Goal: Task Accomplishment & Management: Complete application form

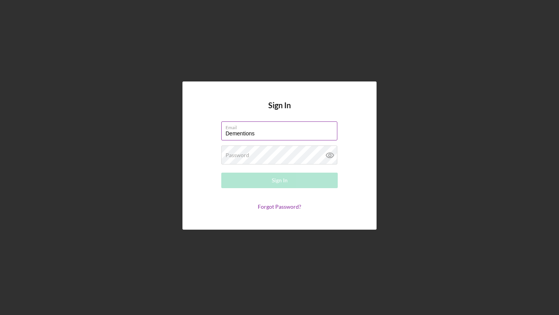
type input "[EMAIL_ADDRESS][DOMAIN_NAME]"
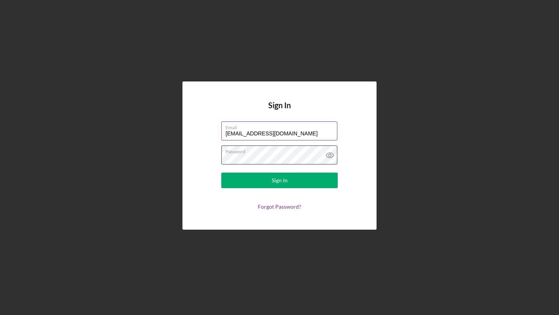
click at [221, 173] on button "Sign In" at bounding box center [279, 181] width 116 height 16
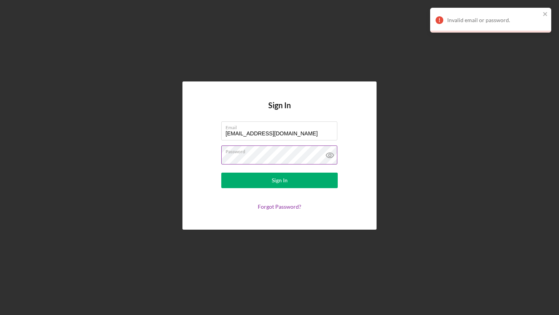
click at [326, 157] on icon at bounding box center [329, 154] width 19 height 19
click at [221, 173] on button "Sign In" at bounding box center [279, 181] width 116 height 16
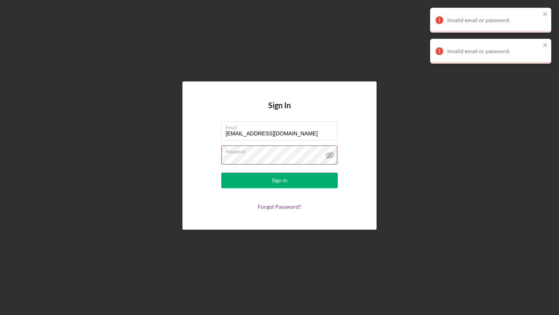
click at [221, 173] on button "Sign In" at bounding box center [279, 181] width 116 height 16
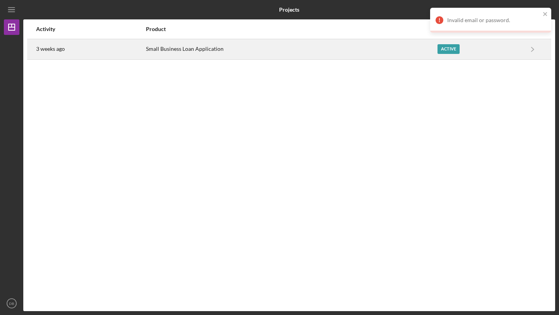
click at [214, 43] on div "Small Business Loan Application" at bounding box center [291, 49] width 291 height 19
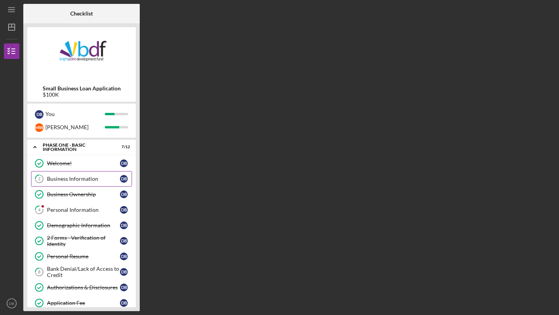
click at [103, 180] on div "Business Information" at bounding box center [83, 179] width 73 height 6
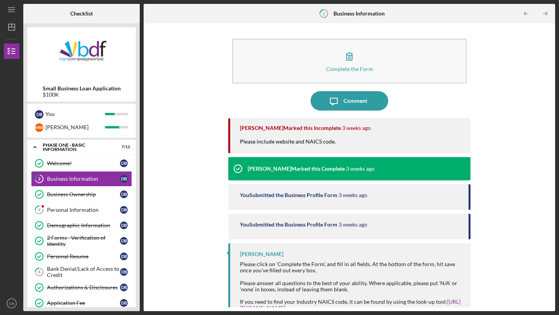
scroll to position [10, 0]
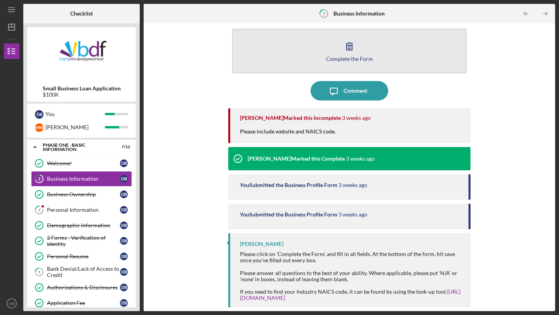
click at [359, 61] on div "Complete the Form" at bounding box center [349, 59] width 47 height 6
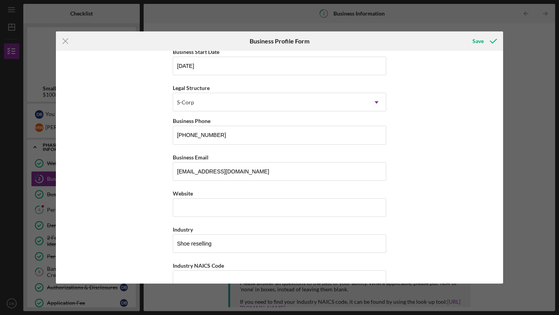
scroll to position [90, 0]
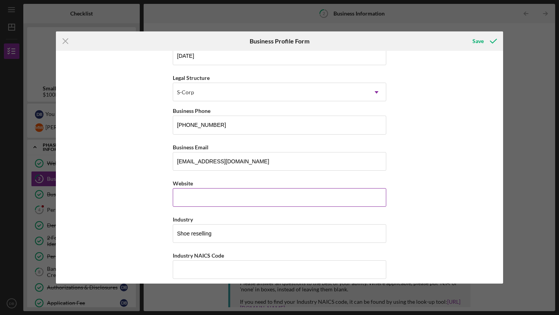
click at [194, 202] on input "Website" at bounding box center [279, 197] width 213 height 19
type input "w"
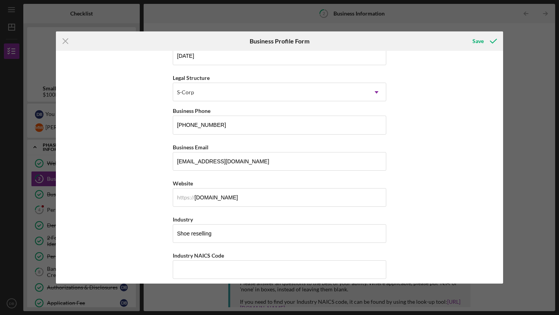
click at [446, 188] on div "Business Name Dementions LLC DBA Business Start Date [DATE] Legal Structure S-C…" at bounding box center [279, 167] width 447 height 233
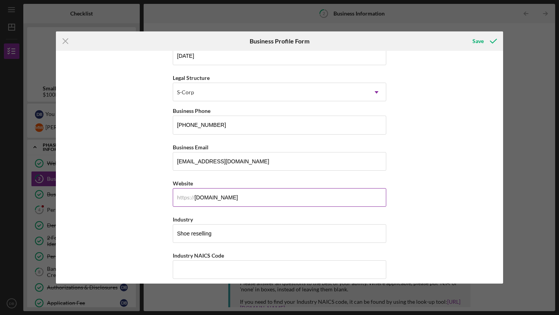
click at [206, 199] on input "[DOMAIN_NAME]" at bounding box center [279, 197] width 213 height 19
type input "[DOMAIN_NAME]"
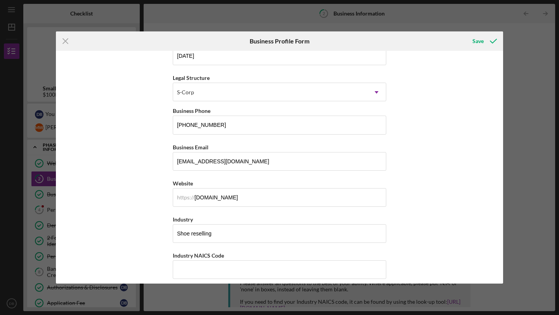
click at [436, 205] on div "Business Name Dementions LLC DBA Business Start Date [DATE] Legal Structure S-C…" at bounding box center [279, 167] width 447 height 233
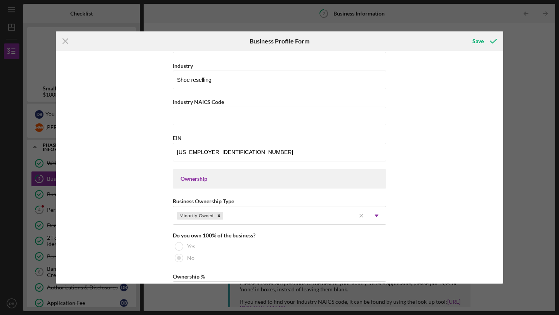
scroll to position [242, 0]
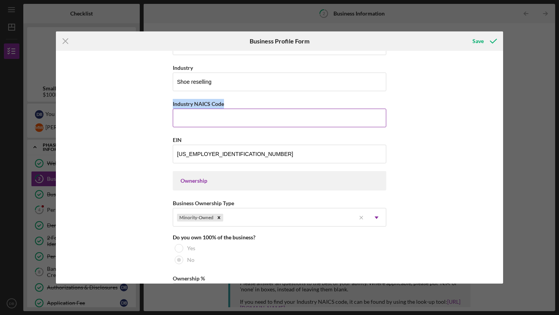
drag, startPoint x: 223, startPoint y: 104, endPoint x: 172, endPoint y: 103, distance: 51.2
click at [173, 103] on div "Industry NAICS Code" at bounding box center [279, 104] width 213 height 10
copy label "Industry NAICS Code"
click at [131, 126] on div "Business Name Dementions LLC DBA Business Start Date [DATE] Legal Structure S-C…" at bounding box center [279, 167] width 447 height 233
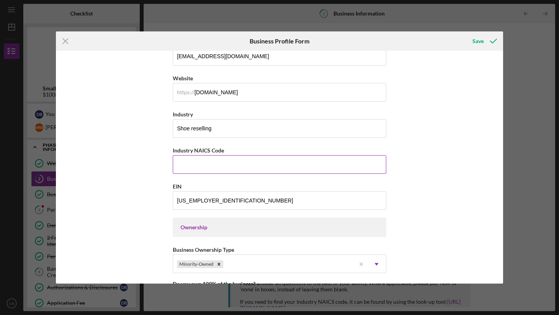
scroll to position [195, 0]
drag, startPoint x: 223, startPoint y: 151, endPoint x: 170, endPoint y: 152, distance: 53.2
click at [170, 152] on div "Business Name Dementions LLC DBA Business Start Date [DATE] Legal Structure S-C…" at bounding box center [279, 167] width 447 height 233
copy label "Industry NAICS Code"
click at [198, 164] on input "Industry NAICS Code" at bounding box center [279, 165] width 213 height 19
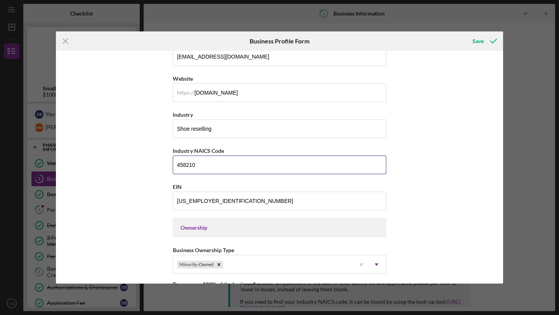
type input "458210"
click at [447, 154] on div "Business Name Dementions LLC DBA Business Start Date [DATE] Legal Structure S-C…" at bounding box center [279, 167] width 447 height 233
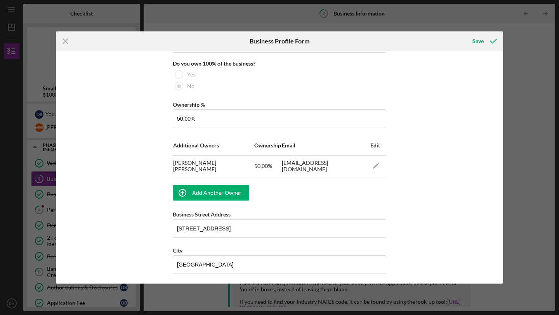
scroll to position [670, 0]
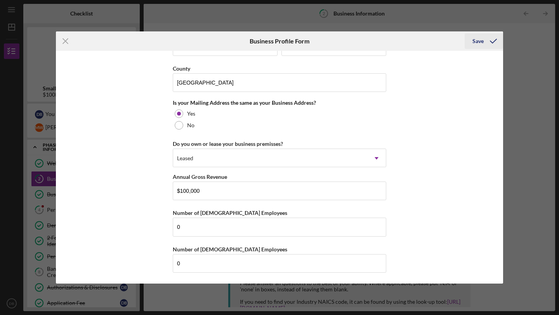
click at [485, 40] on icon "submit" at bounding box center [492, 40] width 19 height 19
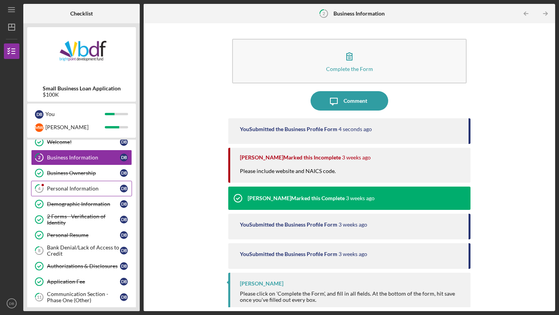
scroll to position [23, 0]
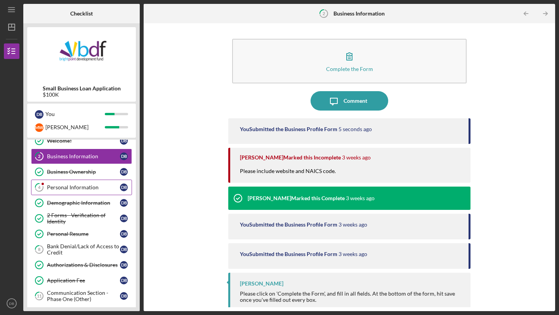
click at [66, 189] on div "Personal Information" at bounding box center [83, 187] width 73 height 6
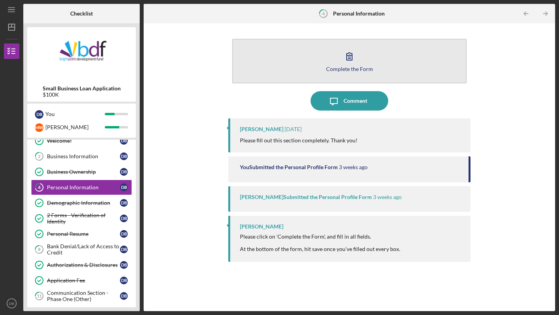
click at [362, 53] on button "Complete the Form Form" at bounding box center [349, 61] width 234 height 45
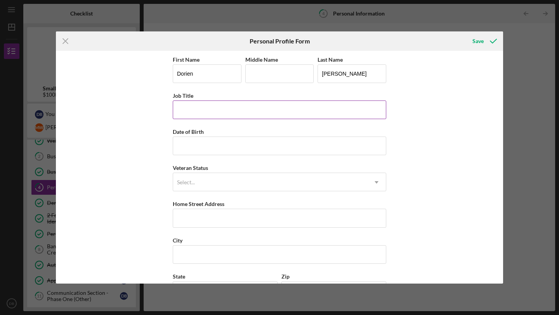
click at [206, 110] on input "Job Title" at bounding box center [279, 109] width 213 height 19
type input "Owner"
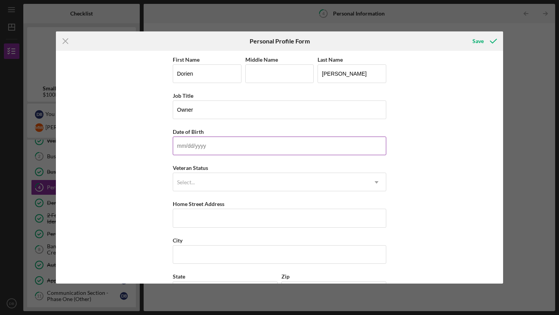
click at [208, 148] on input "Date of Birth" at bounding box center [279, 146] width 213 height 19
type input "[DATE]"
click at [414, 173] on div "First Name [PERSON_NAME] Middle Name Last Name [PERSON_NAME] Job Title Owner Da…" at bounding box center [279, 167] width 447 height 233
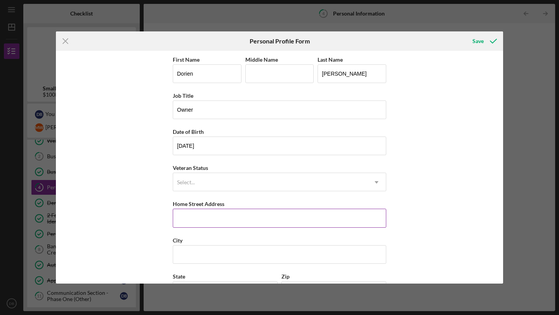
click at [220, 213] on input "Home Street Address" at bounding box center [279, 218] width 213 height 19
type input "[STREET_ADDRESS]"
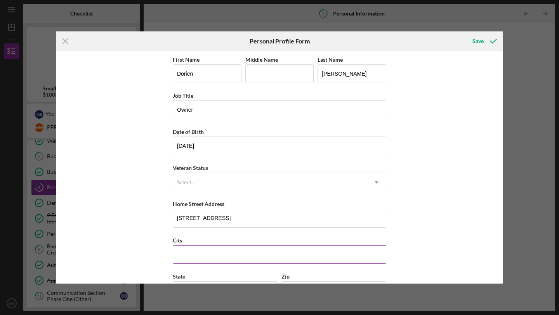
click at [218, 252] on input "City" at bounding box center [279, 254] width 213 height 19
type input "[GEOGRAPHIC_DATA]"
click at [414, 227] on div "First Name [PERSON_NAME] Middle Name Last Name [PERSON_NAME] Job Title Owner Da…" at bounding box center [279, 167] width 447 height 233
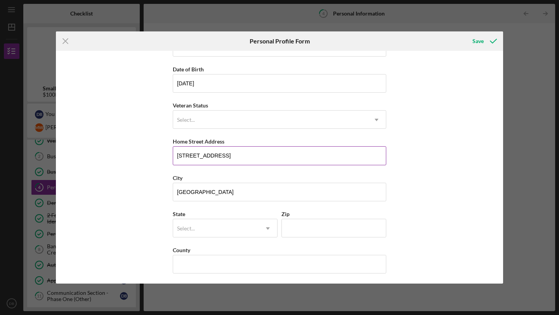
scroll to position [64, 0]
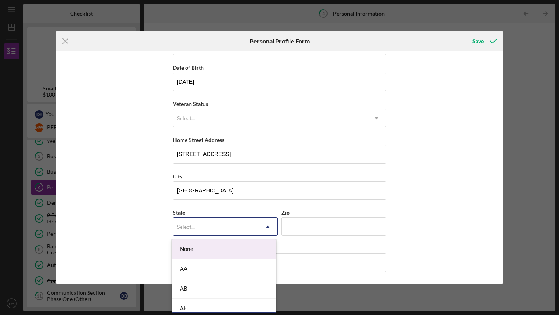
click at [218, 234] on div "Select..." at bounding box center [215, 227] width 85 height 18
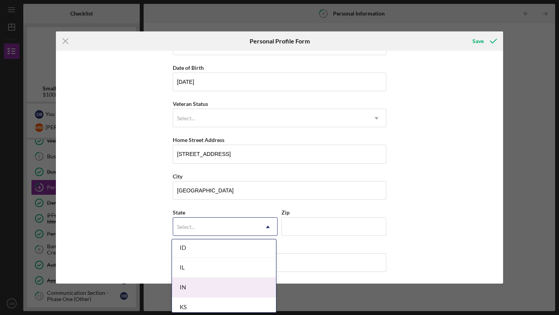
click at [204, 283] on div "IN" at bounding box center [224, 288] width 104 height 20
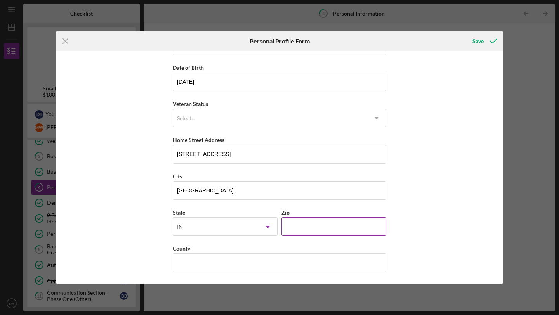
click at [305, 228] on input "Zip" at bounding box center [333, 226] width 105 height 19
type input "46628"
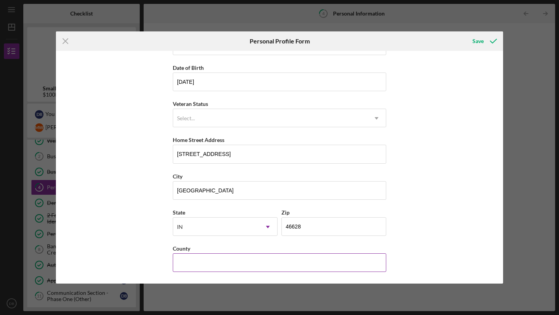
click at [215, 256] on input "County" at bounding box center [279, 262] width 213 height 19
type input "St. [PERSON_NAME]"
click at [419, 218] on div "First Name [PERSON_NAME] Middle Name Last Name [PERSON_NAME] Job Title Owner Da…" at bounding box center [279, 167] width 447 height 233
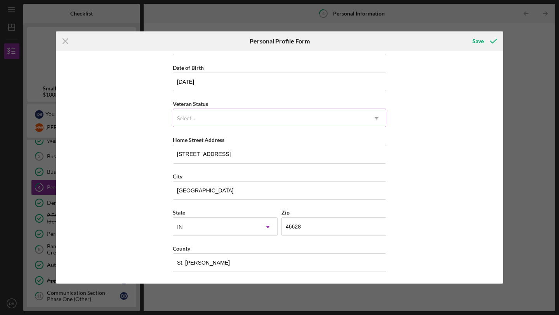
click at [330, 114] on div "Select..." at bounding box center [270, 118] width 194 height 18
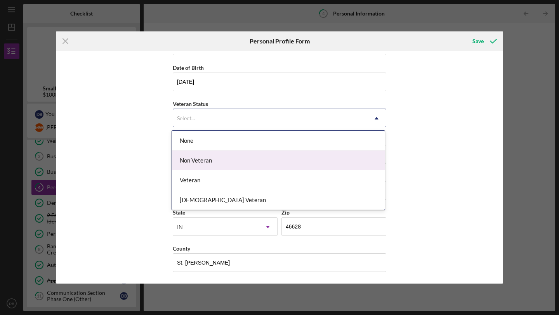
click at [301, 151] on div "Non Veteran" at bounding box center [278, 161] width 213 height 20
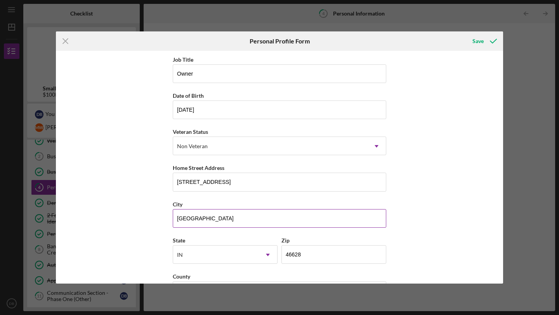
scroll to position [0, 0]
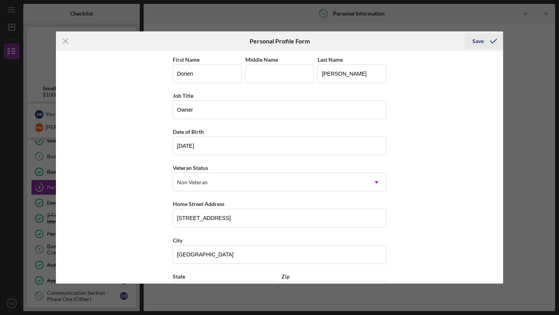
click at [486, 43] on icon "submit" at bounding box center [492, 40] width 19 height 19
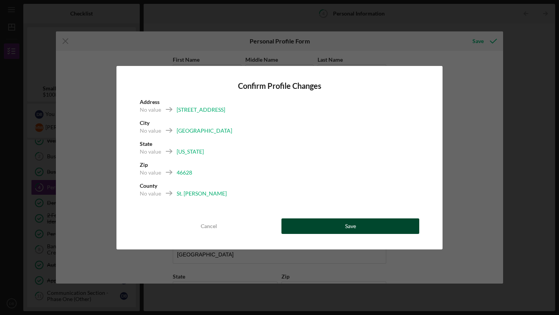
click at [311, 226] on button "Save" at bounding box center [350, 226] width 138 height 16
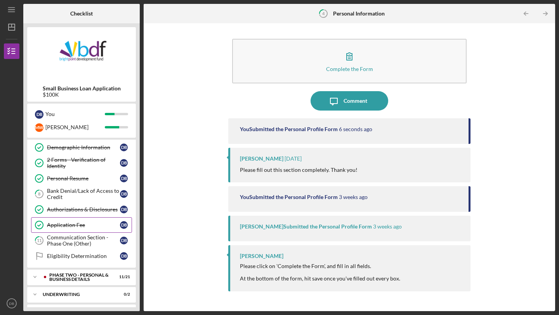
scroll to position [80, 0]
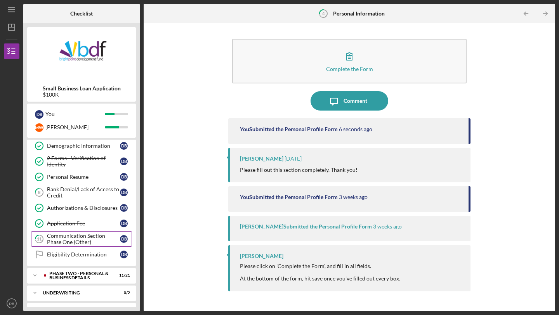
click at [74, 237] on div "Communication Section - Phase One (Other)" at bounding box center [83, 239] width 73 height 12
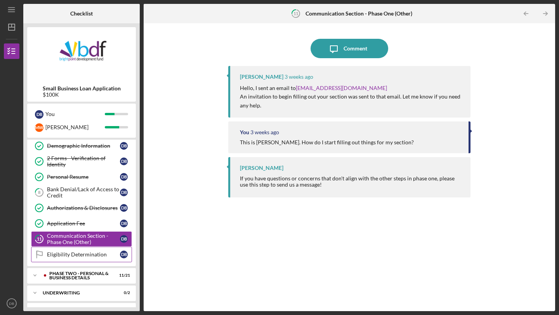
click at [92, 258] on link "Eligibility Determination Eligibility Determination D B" at bounding box center [81, 255] width 101 height 16
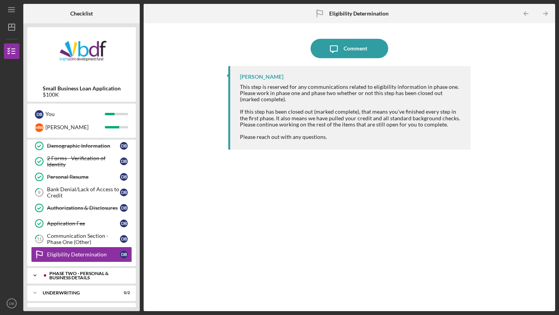
click at [92, 279] on div "PHASE TWO - PERSONAL & BUSINESS DETAILS" at bounding box center [87, 275] width 77 height 9
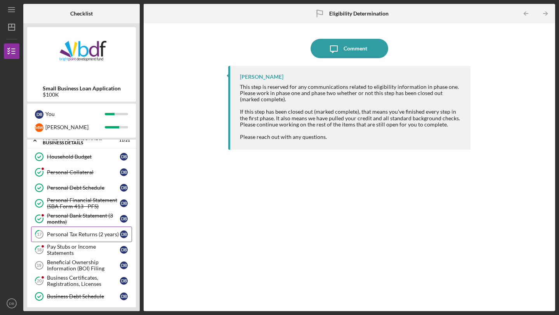
scroll to position [215, 0]
click at [75, 234] on div "Personal Tax Returns (2 years)" at bounding box center [83, 233] width 73 height 6
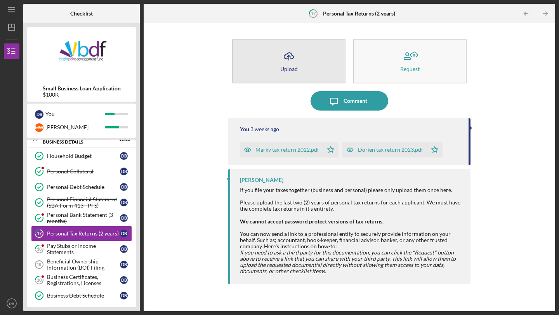
click at [322, 67] on button "Icon/Upload Upload" at bounding box center [288, 61] width 113 height 45
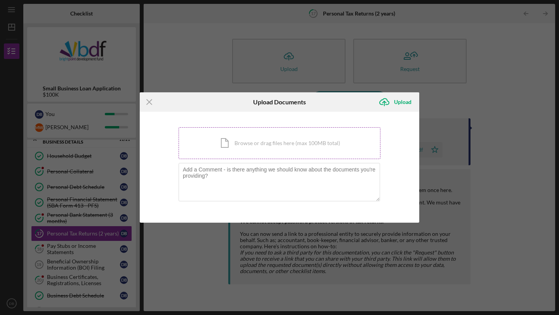
click at [241, 150] on div "Icon/Document Browse or drag files here (max 100MB total) Tap to choose files o…" at bounding box center [279, 143] width 202 height 32
click at [280, 140] on div "Icon/Document Browse or drag files here (max 100MB total) Tap to choose files o…" at bounding box center [279, 143] width 202 height 32
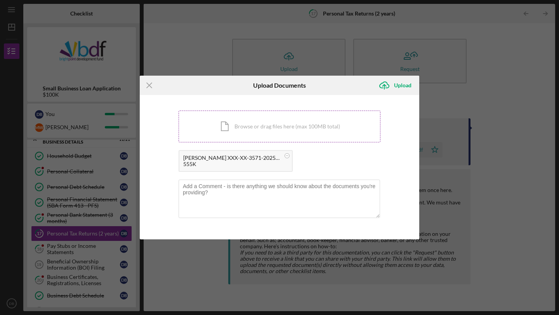
click at [303, 126] on div "Icon/Document Browse or drag files here (max 100MB total) Tap to choose files o…" at bounding box center [279, 127] width 202 height 32
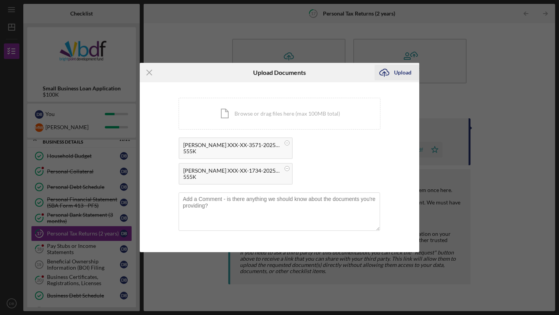
click at [401, 73] on div "Upload" at bounding box center [402, 73] width 17 height 16
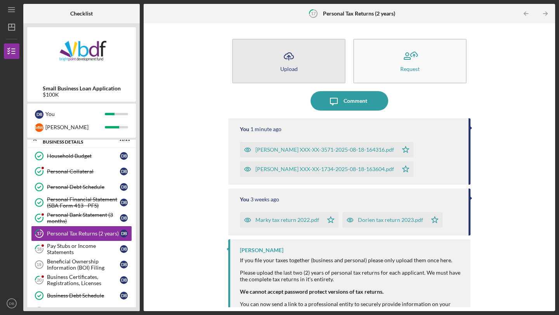
click at [279, 57] on icon "Icon/Upload" at bounding box center [288, 56] width 19 height 19
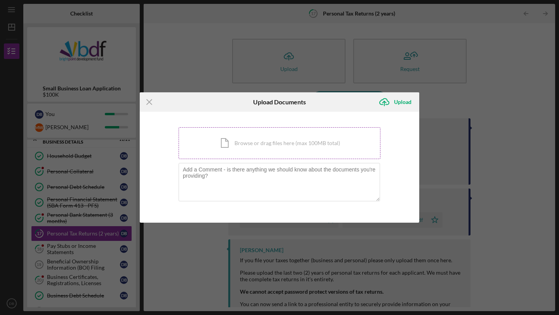
click at [281, 149] on div "Icon/Document Browse or drag files here (max 100MB total) Tap to choose files o…" at bounding box center [279, 143] width 202 height 32
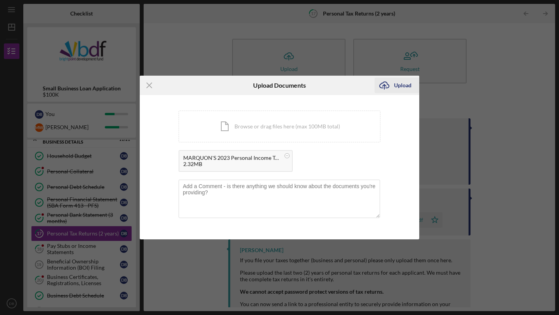
click at [396, 90] on div "Upload" at bounding box center [402, 86] width 17 height 16
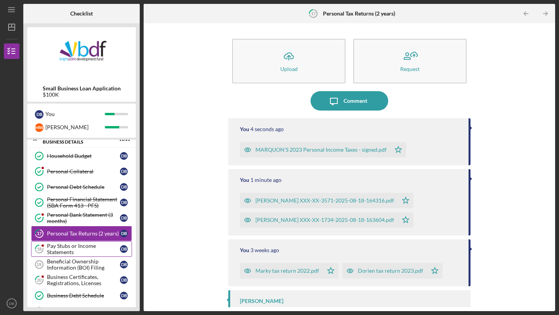
click at [78, 251] on div "Pay Stubs or Income Statements" at bounding box center [83, 249] width 73 height 12
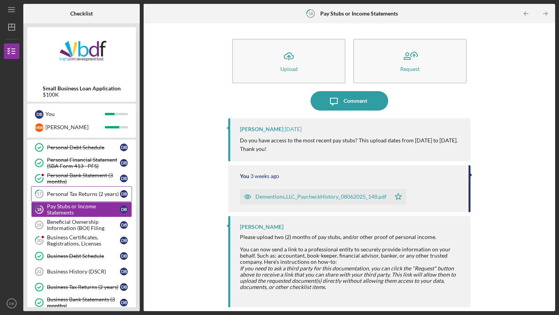
scroll to position [256, 0]
click at [89, 227] on div "Beneficial Ownership Information (BOI) Filing" at bounding box center [83, 224] width 73 height 12
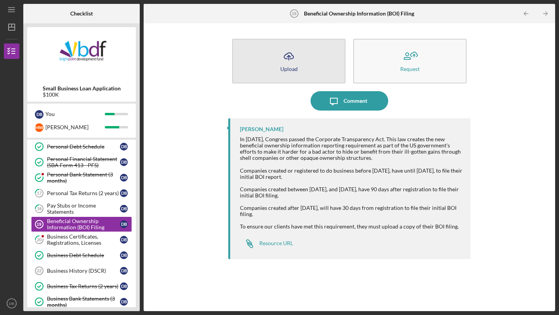
click at [254, 75] on button "Icon/Upload Upload" at bounding box center [288, 61] width 113 height 45
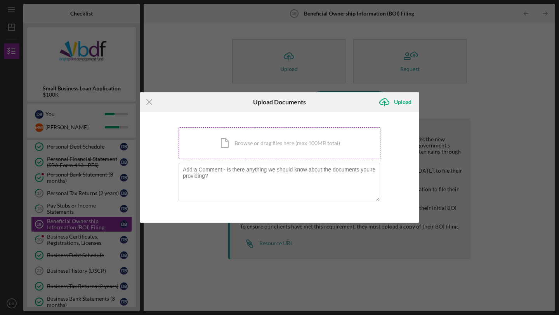
click at [237, 139] on div "Icon/Document Browse or drag files here (max 100MB total) Tap to choose files o…" at bounding box center [279, 143] width 202 height 32
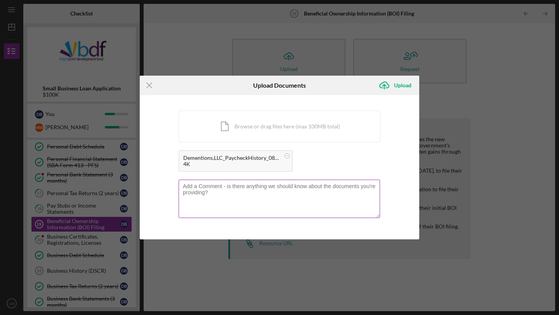
click at [272, 201] on textarea at bounding box center [278, 199] width 201 height 38
click at [339, 187] on textarea "These are the most recent paystubs. After store closing we didn'y have the same" at bounding box center [278, 199] width 201 height 38
click at [373, 186] on textarea "These are the most recent paystubs. After store closing we didn't have the same" at bounding box center [278, 199] width 201 height 38
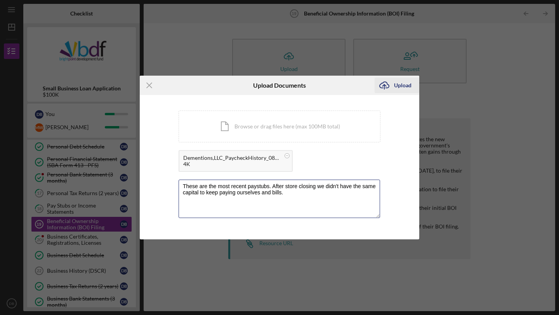
type textarea "These are the most recent paystubs. After store closing we didn't have the same…"
click at [405, 88] on div "Upload" at bounding box center [402, 86] width 17 height 16
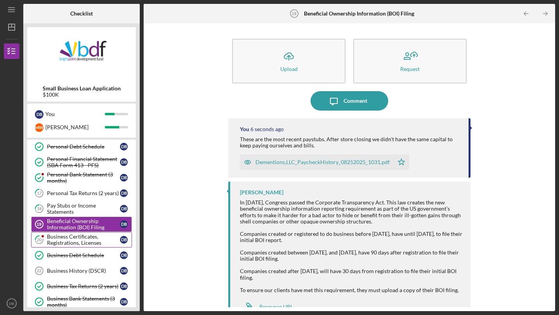
click at [84, 236] on div "Business Certificates, Registrations, Licenses" at bounding box center [83, 240] width 73 height 12
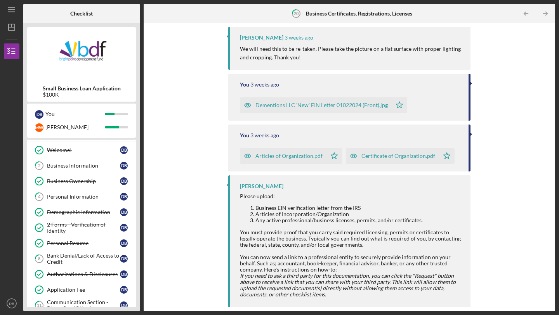
scroll to position [10, 0]
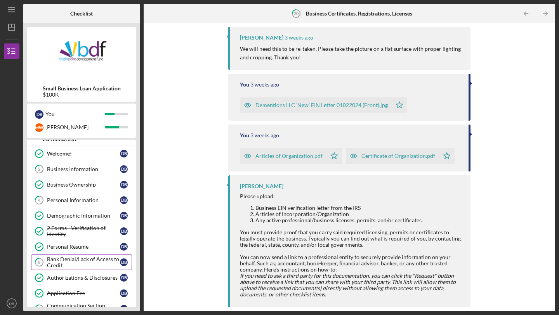
click at [77, 264] on div "Bank Denial/Lack of Access to Credit" at bounding box center [83, 262] width 73 height 12
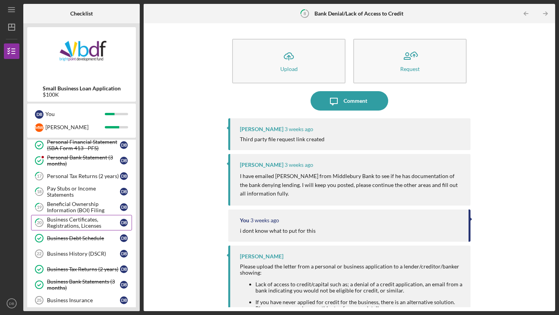
scroll to position [274, 0]
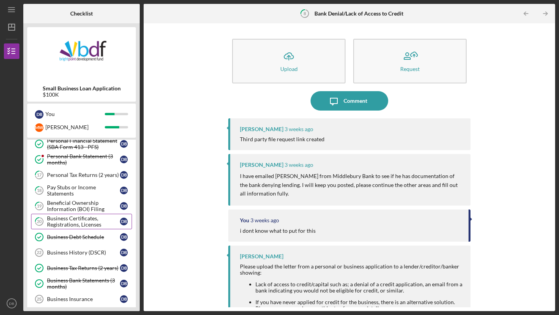
click at [76, 254] on div "Business History (DSCR)" at bounding box center [83, 252] width 73 height 6
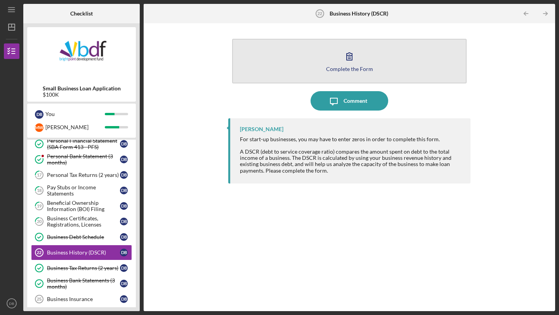
click at [348, 71] on button "Complete the Form Form" at bounding box center [349, 61] width 234 height 45
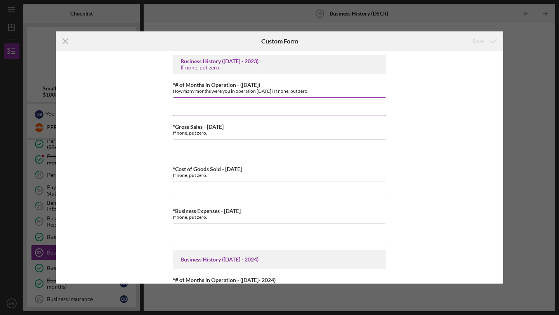
click at [249, 110] on input "*# of Months in Operation - ([DATE])" at bounding box center [279, 106] width 213 height 19
type input "12"
click at [427, 119] on div "Business History ([DATE] - 2023) If none, put zero. *# of Months in Operation -…" at bounding box center [279, 167] width 447 height 233
click at [265, 151] on input "*Gross Sales - [DATE]" at bounding box center [279, 148] width 213 height 19
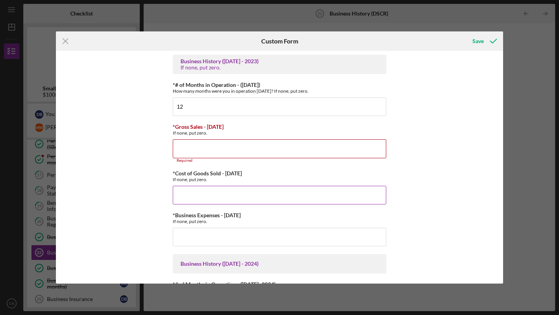
click at [227, 192] on input "*Cost of Goods Sold - [DATE]" at bounding box center [279, 195] width 213 height 19
click at [229, 156] on input "*Gross Sales - [DATE]" at bounding box center [279, 148] width 213 height 19
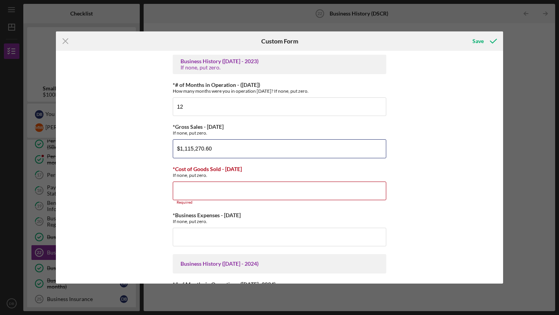
type input "$1,115,270.60"
click at [411, 159] on div "Business History ([DATE] - 2023) If none, put zero. *# of Months in Operation -…" at bounding box center [279, 167] width 447 height 233
click at [246, 198] on input "*Cost of Goods Sold - [DATE]" at bounding box center [279, 191] width 213 height 19
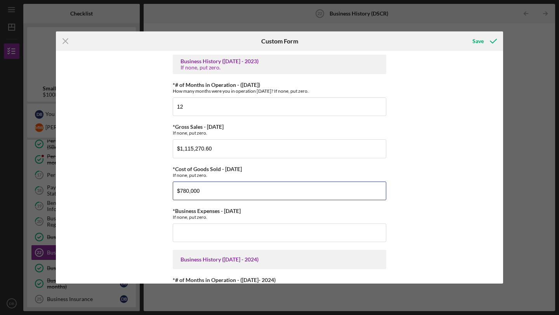
type input "$780,000"
click at [416, 180] on div "Business History ([DATE] - 2023) If none, put zero. *# of Months in Operation -…" at bounding box center [279, 167] width 447 height 233
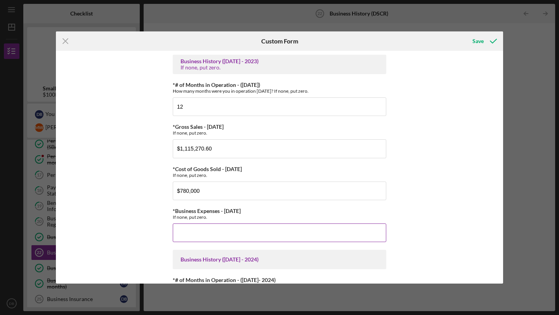
click at [254, 239] on input "*Business Expenses - [DATE]" at bounding box center [279, 232] width 213 height 19
type input "$74,000"
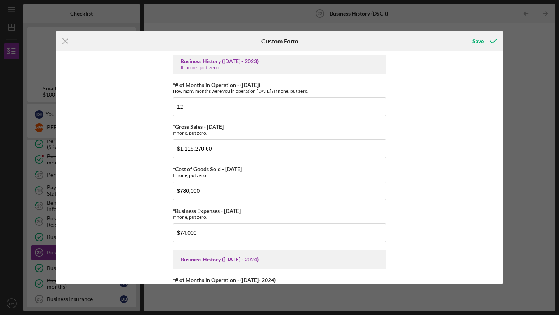
click at [446, 212] on div "Business History ([DATE] - 2023) If none, put zero. *# of Months in Operation -…" at bounding box center [279, 167] width 447 height 233
click at [436, 194] on div "Business History ([DATE] - 2023) If none, put zero. *# of Months in Operation -…" at bounding box center [279, 167] width 447 height 233
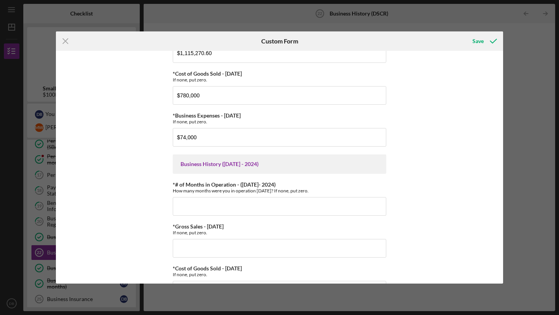
scroll to position [108, 0]
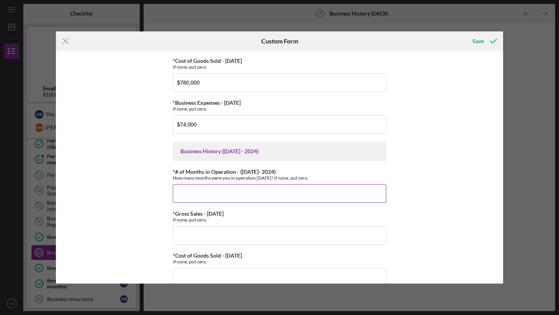
click at [258, 192] on input "*# of Months in Operation - ([DATE]- 2024)" at bounding box center [279, 193] width 213 height 19
type input "12"
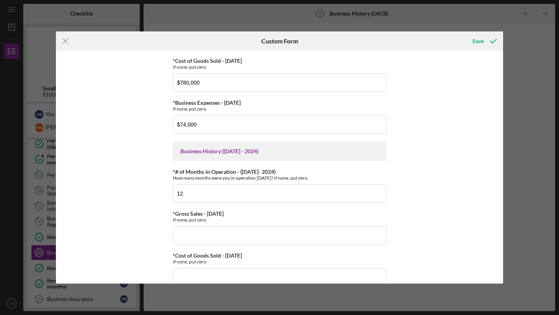
click at [450, 166] on div "Business History ([DATE] - 2023) If none, put zero. *# of Months in Operation -…" at bounding box center [279, 167] width 447 height 233
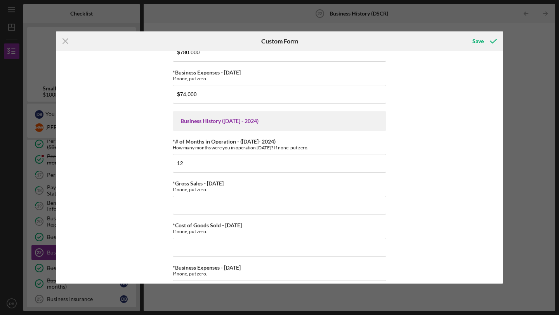
scroll to position [141, 0]
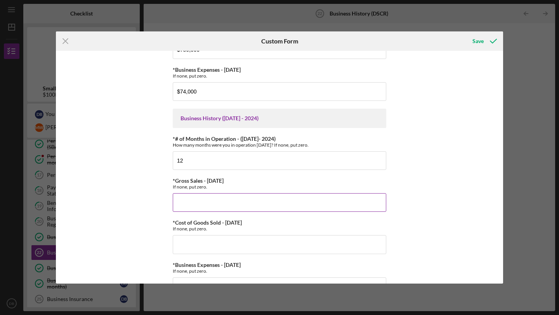
click at [240, 206] on input "*Gross Sales - [DATE]" at bounding box center [279, 202] width 213 height 19
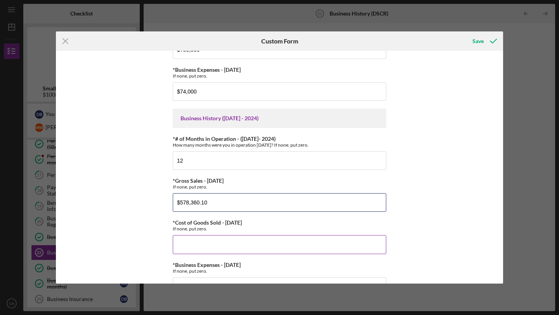
type input "$578,360.10"
click at [239, 247] on input "*Cost of Goods Sold - [DATE]" at bounding box center [279, 244] width 213 height 19
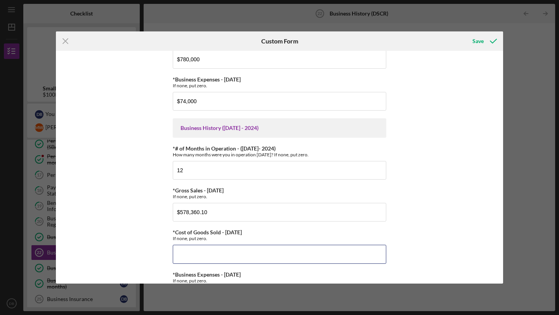
scroll to position [134, 0]
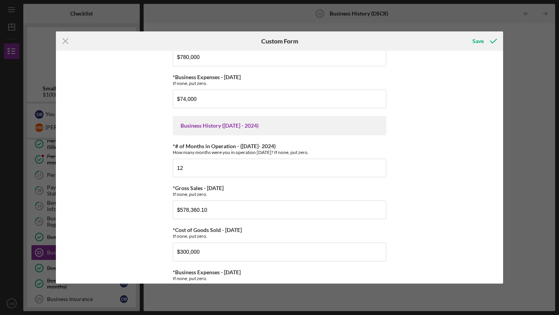
click at [409, 205] on div "Business History ([DATE] - 2023) If none, put zero. *# of Months in Operation -…" at bounding box center [279, 167] width 447 height 233
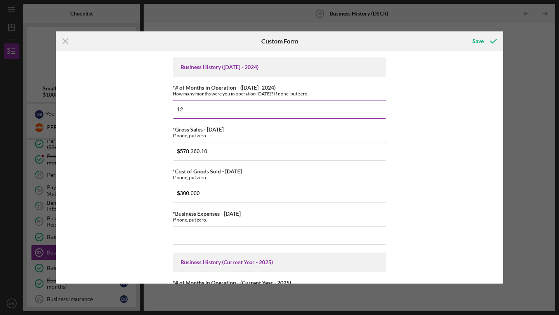
scroll to position [193, 0]
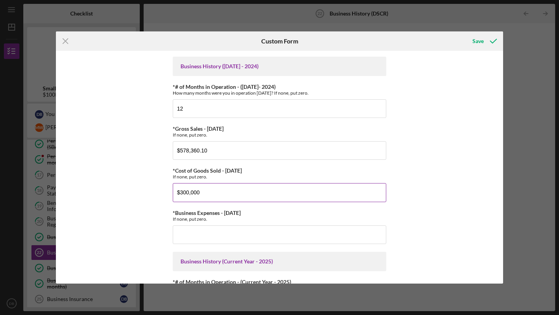
click at [185, 196] on input "$300,000" at bounding box center [279, 192] width 213 height 19
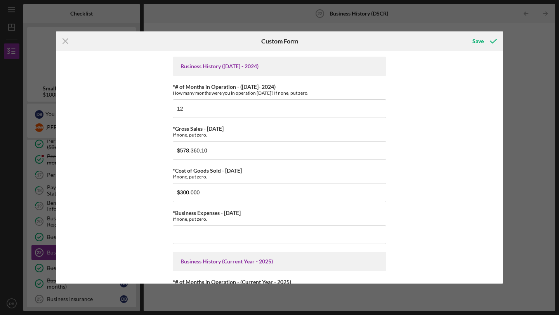
click at [422, 190] on div "Business History ([DATE] - 2023) If none, put zero. *# of Months in Operation -…" at bounding box center [279, 167] width 447 height 233
click at [261, 230] on input "*Business Expenses - [DATE]" at bounding box center [279, 234] width 213 height 19
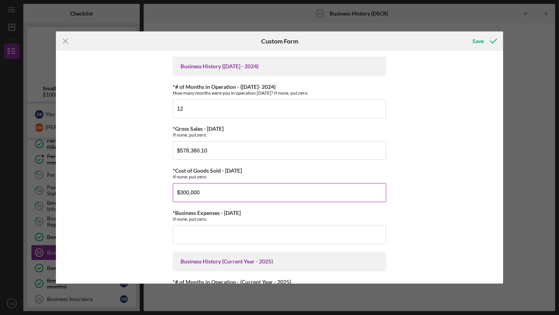
click at [187, 194] on input "$300,000" at bounding box center [279, 192] width 213 height 19
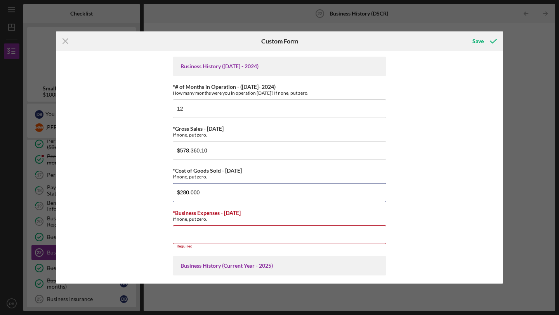
type input "$280,000"
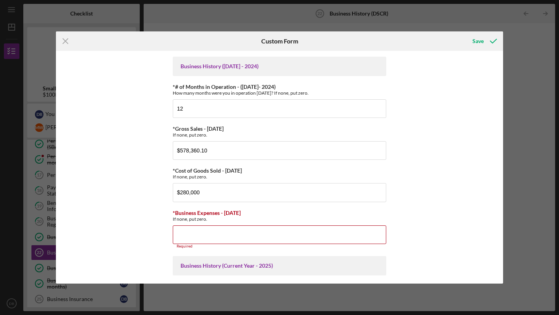
click at [420, 225] on div "Business History ([DATE] - 2023) If none, put zero. *# of Months in Operation -…" at bounding box center [279, 167] width 447 height 233
click at [279, 242] on input "*Business Expenses - [DATE]" at bounding box center [279, 234] width 213 height 19
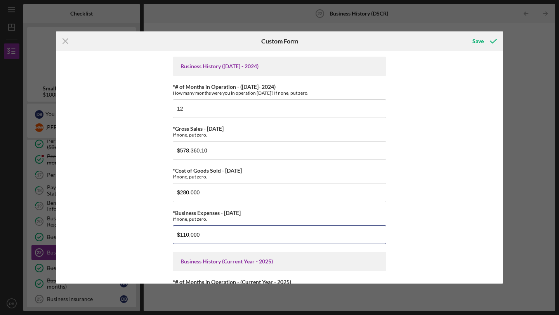
type input "$110,000"
click at [453, 224] on div "Business History ([DATE] - 2023) If none, put zero. *# of Months in Operation -…" at bounding box center [279, 167] width 447 height 233
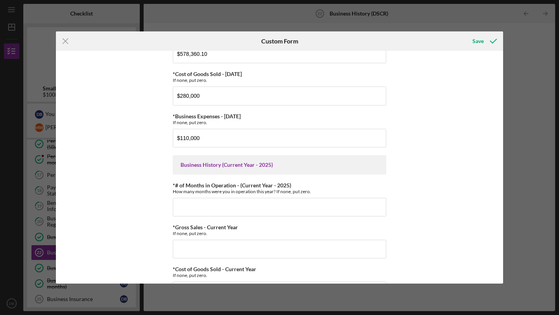
scroll to position [291, 0]
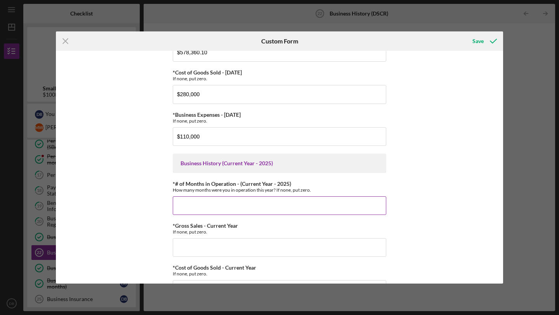
click at [251, 201] on input "*# of Months in Operation - (Current Year - 2025)" at bounding box center [279, 205] width 213 height 19
type input "8"
click at [291, 254] on input "*Gross Sales - Current Year" at bounding box center [279, 247] width 213 height 19
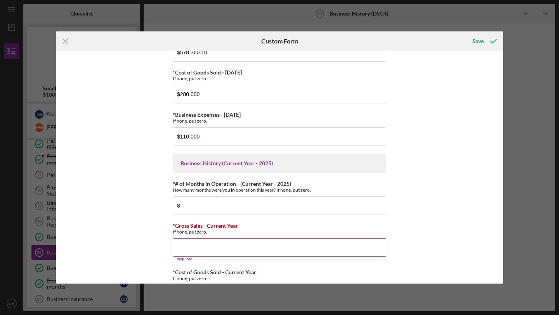
click at [196, 253] on input "*Gross Sales - Current Year" at bounding box center [279, 247] width 213 height 19
type input "$450,000"
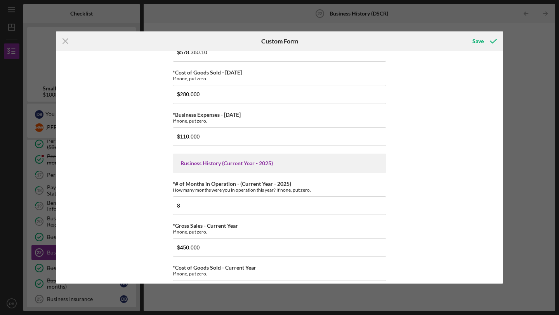
click at [414, 223] on div "Business History ([DATE] - 2023) If none, put zero. *# of Months in Operation -…" at bounding box center [279, 167] width 447 height 233
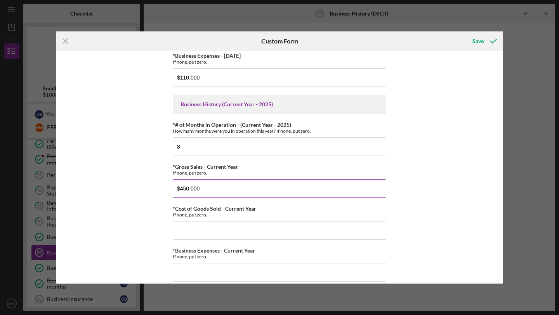
scroll to position [353, 0]
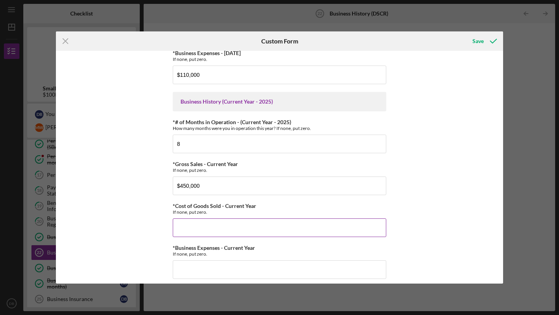
click at [199, 225] on input "*Cost of Goods Sold - Current Year" at bounding box center [279, 227] width 213 height 19
type input "$270,000"
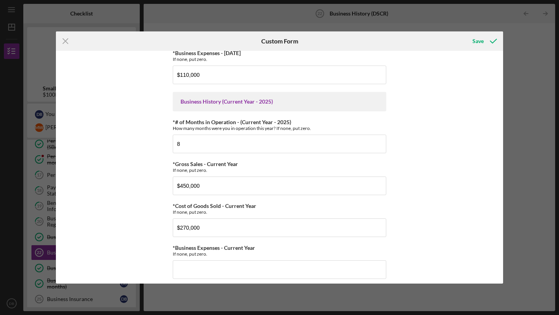
click at [416, 232] on div "Business History ([DATE] - 2023) If none, put zero. *# of Months in Operation -…" at bounding box center [279, 167] width 447 height 233
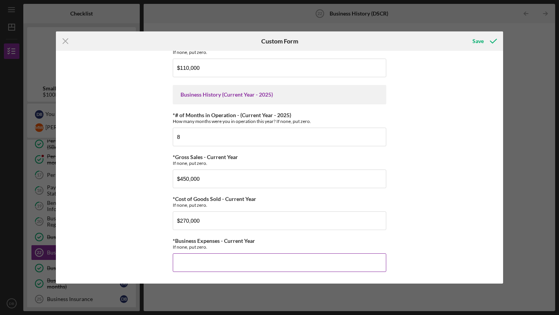
click at [241, 266] on input "*Business Expenses - Current Year" at bounding box center [279, 262] width 213 height 19
click at [230, 265] on input "*Business Expenses - Current Year" at bounding box center [279, 262] width 213 height 19
click at [221, 263] on input "*Business Expenses - Current Year" at bounding box center [279, 262] width 213 height 19
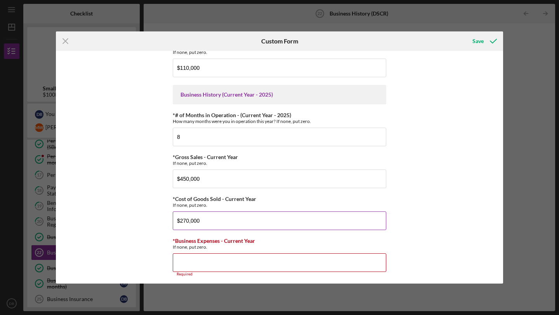
click at [185, 222] on input "$270,000" at bounding box center [279, 220] width 213 height 19
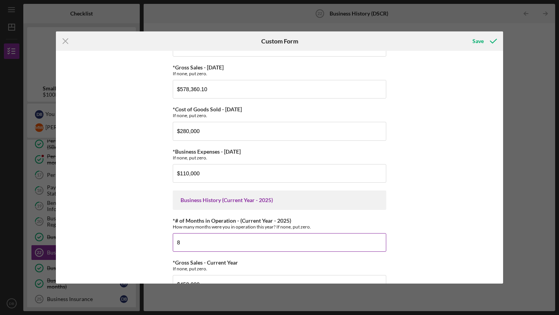
scroll to position [256, 0]
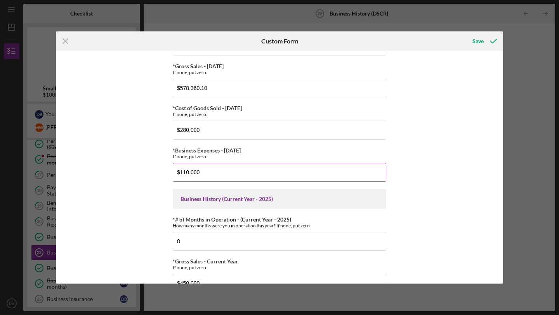
click at [183, 172] on input "$110,000" at bounding box center [279, 172] width 213 height 19
type input "$150,000"
click at [426, 148] on div "Business History ([DATE] - 2023) If none, put zero. *# of Months in Operation -…" at bounding box center [279, 167] width 447 height 233
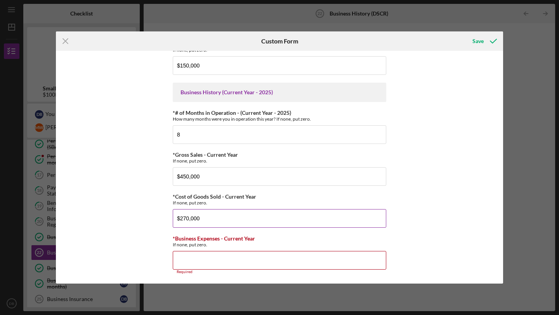
scroll to position [365, 0]
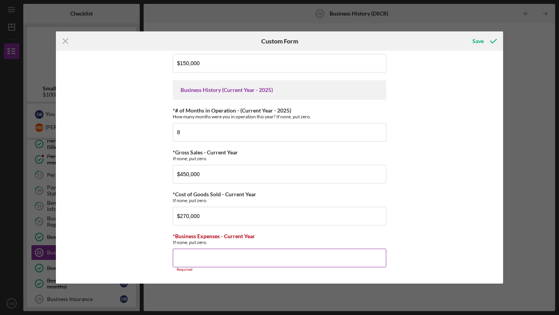
click at [206, 255] on input "*Business Expenses - Current Year" at bounding box center [279, 258] width 213 height 19
click at [203, 261] on input "*Business Expenses - Current Year" at bounding box center [279, 258] width 213 height 19
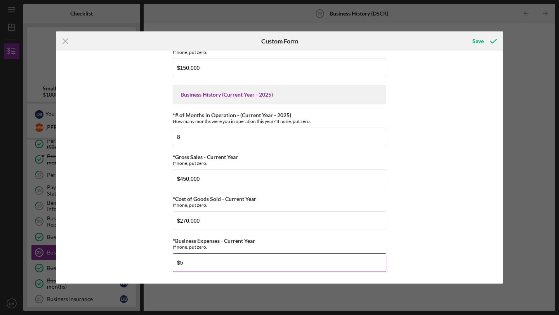
scroll to position [360, 0]
type input "$55,000"
click at [456, 220] on div "Business History ([DATE] - 2023) If none, put zero. *# of Months in Operation -…" at bounding box center [279, 167] width 447 height 233
click at [420, 170] on div "Business History ([DATE] - 2023) If none, put zero. *# of Months in Operation -…" at bounding box center [279, 167] width 447 height 233
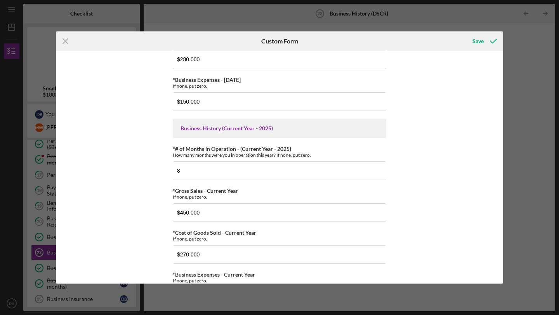
scroll to position [360, 0]
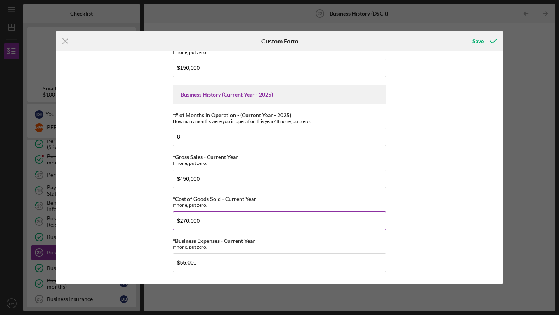
click at [185, 219] on input "$270,000" at bounding box center [279, 220] width 213 height 19
type input "$220,000"
click at [457, 195] on div "Business History ([DATE] - 2023) If none, put zero. *# of Months in Operation -…" at bounding box center [279, 167] width 447 height 233
click at [485, 39] on icon "submit" at bounding box center [492, 40] width 19 height 19
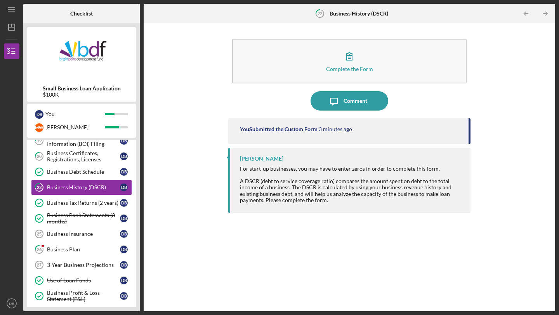
scroll to position [442, 0]
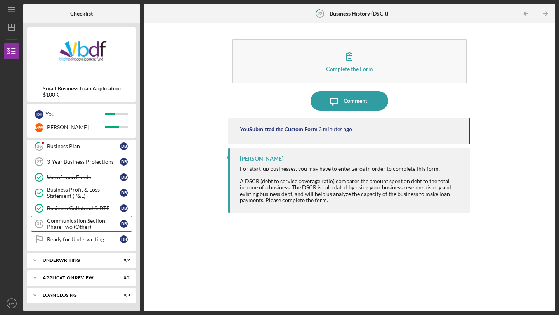
click at [80, 225] on div "Communication Section - Phase Two (Other)" at bounding box center [83, 224] width 73 height 12
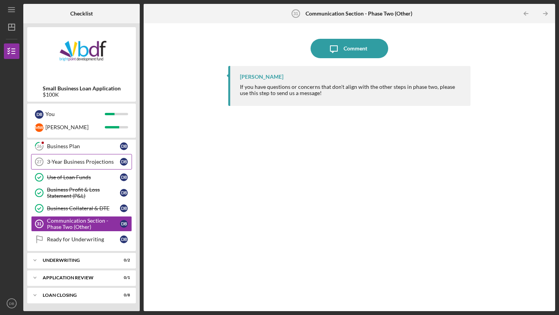
click at [89, 166] on link "3-Year Business Projections 27 3-Year Business Projections D B" at bounding box center [81, 162] width 101 height 16
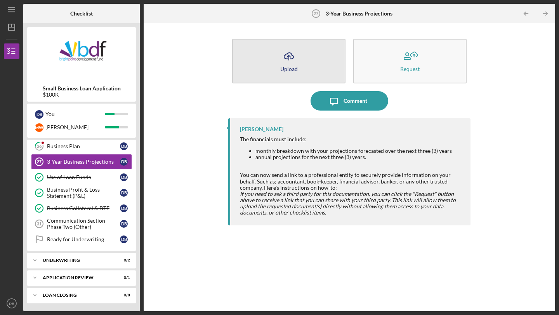
click at [303, 58] on button "Icon/Upload Upload" at bounding box center [288, 61] width 113 height 45
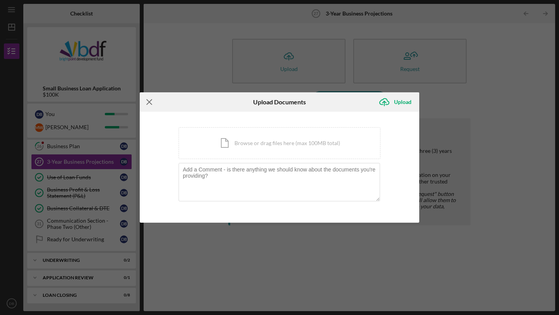
click at [154, 104] on icon "Icon/Menu Close" at bounding box center [149, 101] width 19 height 19
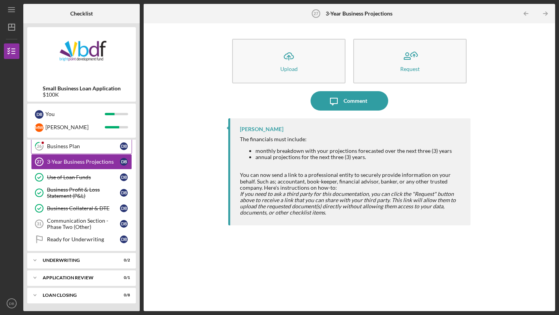
click at [69, 145] on div "Business Plan" at bounding box center [83, 146] width 73 height 6
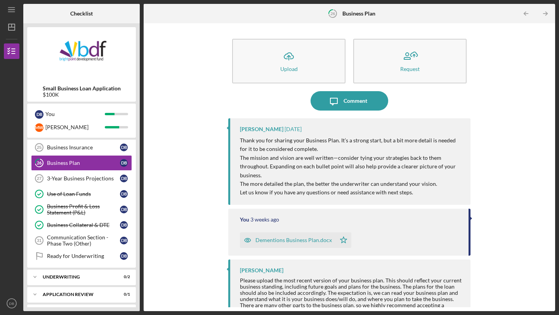
scroll to position [442, 0]
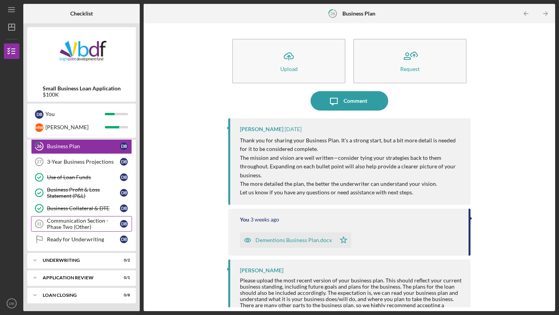
click at [75, 227] on div "Communication Section - Phase Two (Other)" at bounding box center [83, 224] width 73 height 12
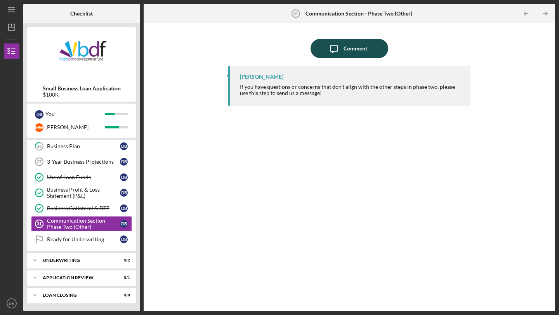
click at [341, 47] on icon "Icon/Message" at bounding box center [333, 48] width 19 height 19
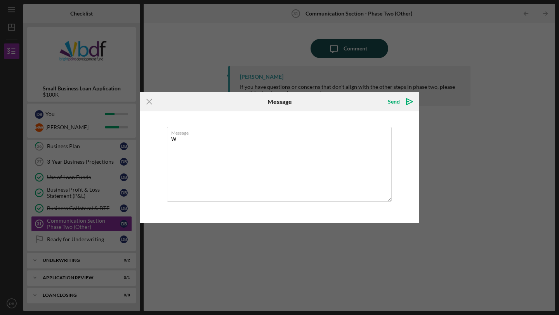
type textarea "W"
type textarea "i"
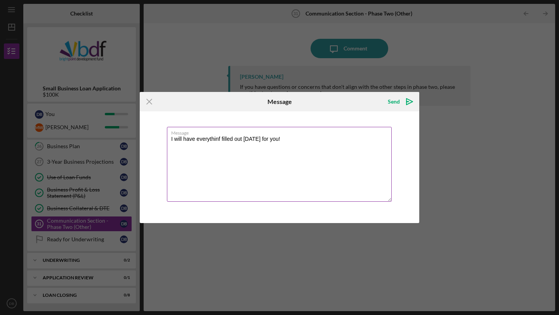
click at [219, 141] on textarea "I will have everythinf filled out [DATE] for you!" at bounding box center [279, 164] width 225 height 75
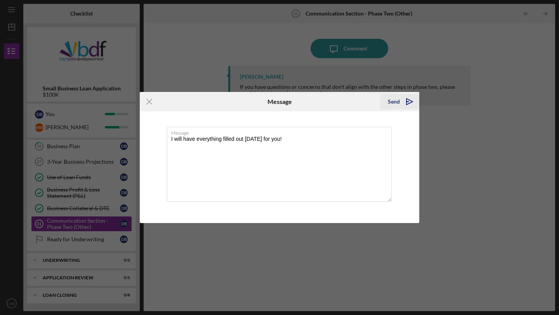
type textarea "I will have everything filled out [DATE] for you!"
click at [393, 105] on div "Send" at bounding box center [394, 102] width 12 height 16
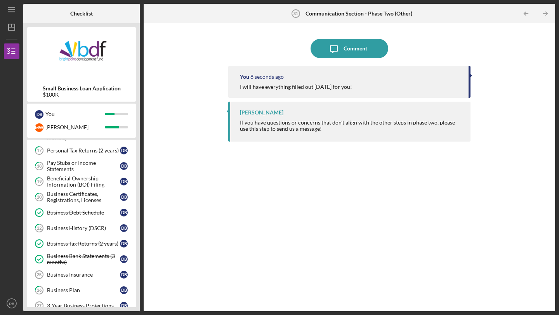
scroll to position [291, 0]
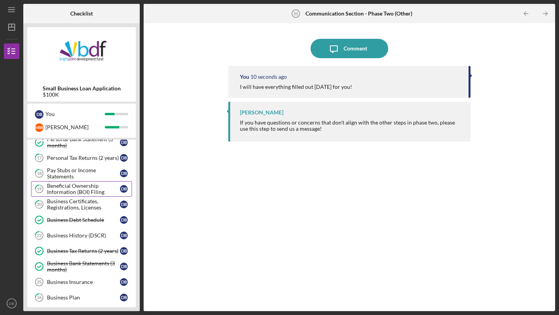
click at [81, 191] on div "Beneficial Ownership Information (BOI) Filing" at bounding box center [83, 189] width 73 height 12
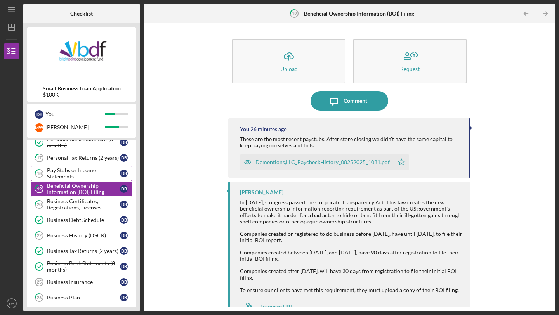
click at [96, 177] on div "Pay Stubs or Income Statements" at bounding box center [83, 173] width 73 height 12
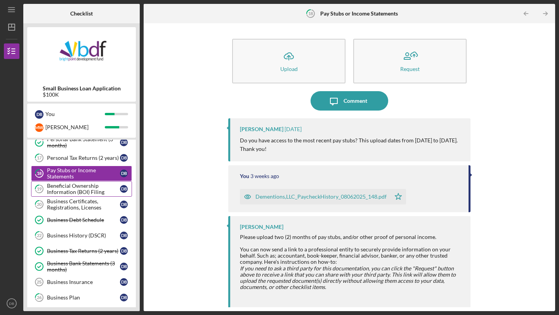
click at [92, 188] on div "Beneficial Ownership Information (BOI) Filing" at bounding box center [83, 189] width 73 height 12
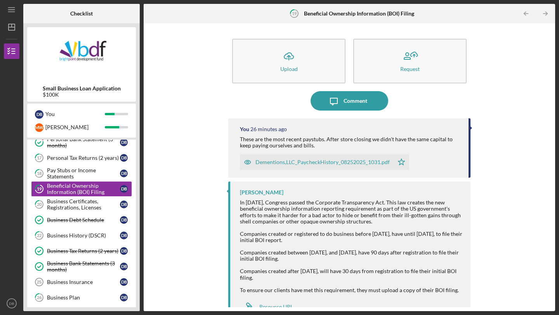
click at [436, 155] on div "Dementions,LLC_PaycheckHistory_08252025_1031.pdf Icon/Star" at bounding box center [350, 160] width 221 height 19
click at [372, 153] on div "Dementions,LLC_PaycheckHistory_08252025_1031.pdf Icon/Star" at bounding box center [326, 160] width 173 height 19
click at [272, 166] on div "Dementions,LLC_PaycheckHistory_08252025_1031.pdf" at bounding box center [317, 162] width 154 height 16
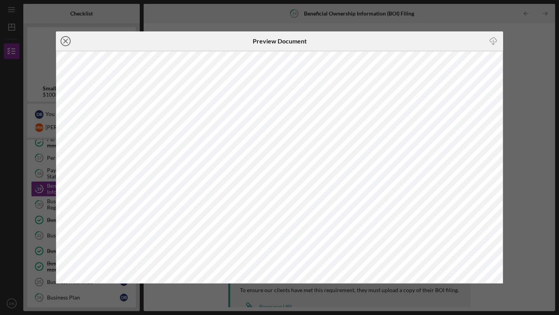
click at [68, 42] on icon "Icon/Close" at bounding box center [65, 40] width 19 height 19
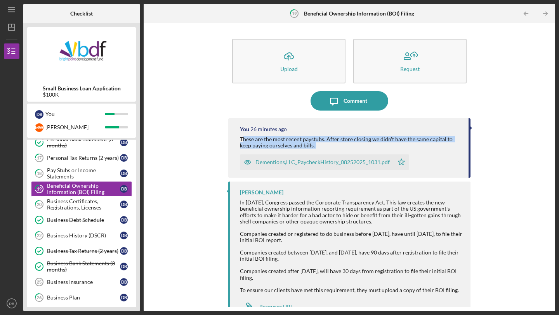
drag, startPoint x: 241, startPoint y: 140, endPoint x: 303, endPoint y: 151, distance: 62.7
click at [303, 151] on div "You 26 minutes ago These are the most recent paystubs. After store closing we d…" at bounding box center [349, 147] width 242 height 59
drag, startPoint x: 238, startPoint y: 138, endPoint x: 319, endPoint y: 144, distance: 81.3
click at [319, 144] on div "You 26 minutes ago These are the most recent paystubs. After store closing we d…" at bounding box center [349, 147] width 242 height 59
copy div "These are the most recent paystubs. After store closing we didn't have the same…"
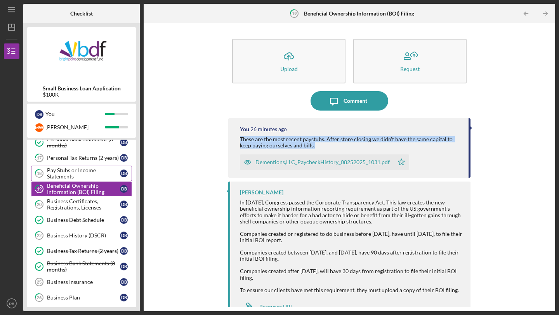
click at [96, 171] on div "Pay Stubs or Income Statements" at bounding box center [83, 173] width 73 height 12
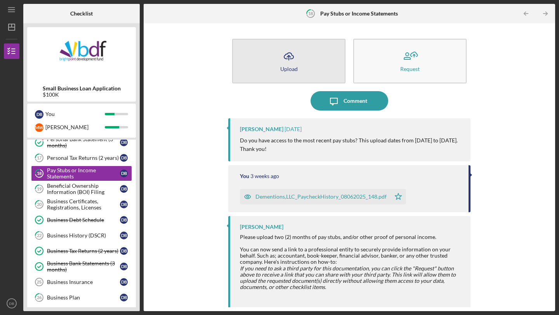
click at [313, 72] on button "Icon/Upload Upload" at bounding box center [288, 61] width 113 height 45
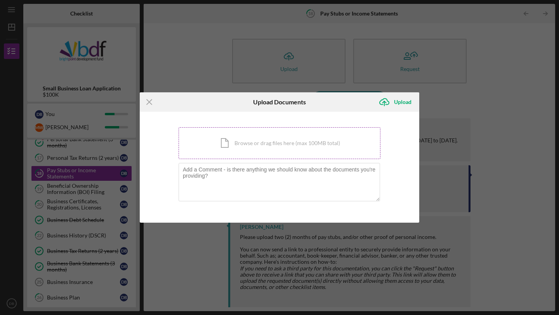
click at [264, 145] on div "Icon/Document Browse or drag files here (max 100MB total) Tap to choose files o…" at bounding box center [279, 143] width 202 height 32
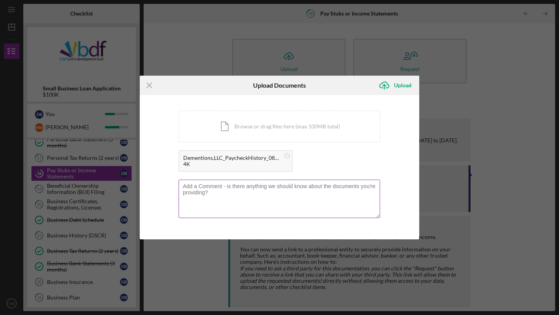
click at [269, 189] on textarea at bounding box center [278, 199] width 201 height 38
paste textarea "These are the most recent paystubs. After store closing we didn't have the same…"
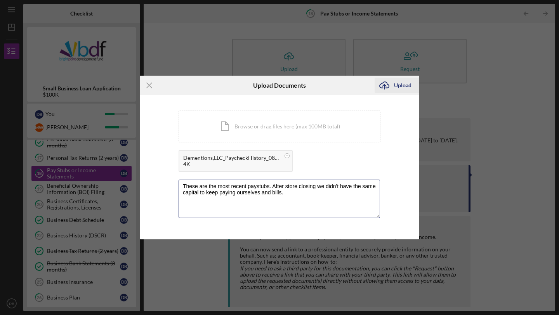
type textarea "These are the most recent paystubs. After store closing we didn't have the same…"
click at [403, 87] on div "Upload" at bounding box center [402, 86] width 17 height 16
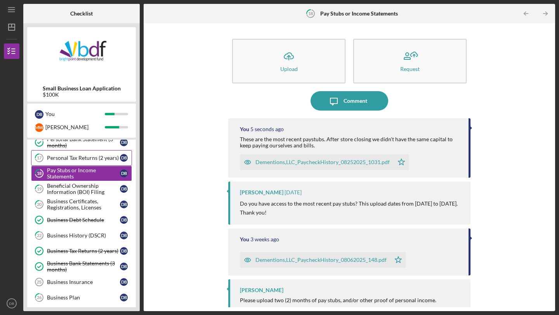
click at [86, 156] on div "Personal Tax Returns (2 years)" at bounding box center [83, 158] width 73 height 6
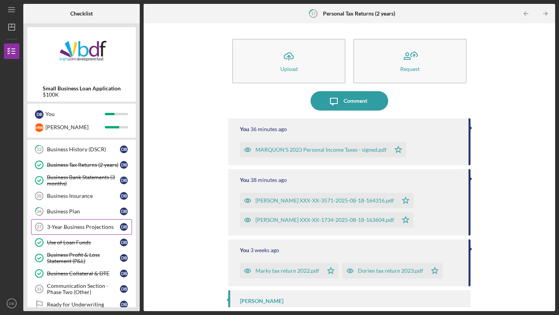
scroll to position [442, 0]
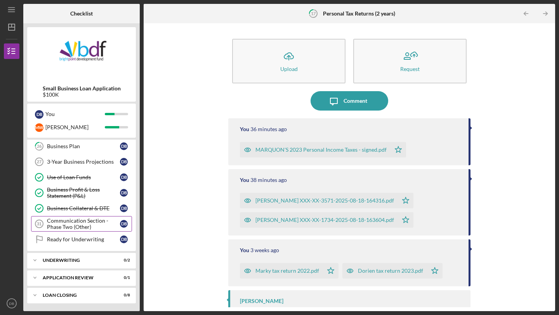
click at [82, 227] on div "Communication Section - Phase Two (Other)" at bounding box center [83, 224] width 73 height 12
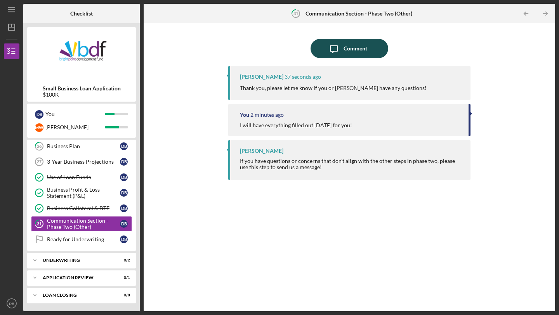
click at [340, 53] on icon "Icon/Message" at bounding box center [333, 48] width 19 height 19
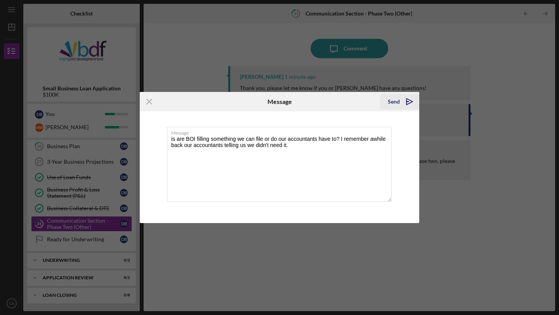
type textarea "is are BOI filling something we can file or do our accountants have to? I remem…"
click at [408, 107] on icon "Icon/icon-invite-send" at bounding box center [409, 101] width 19 height 19
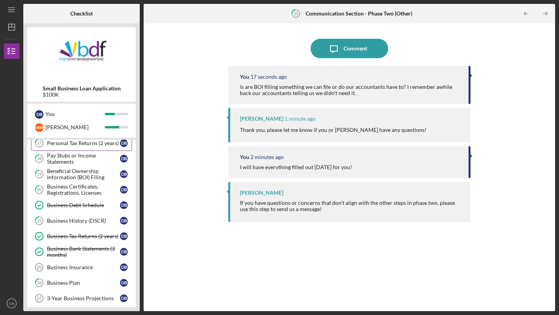
scroll to position [320, 0]
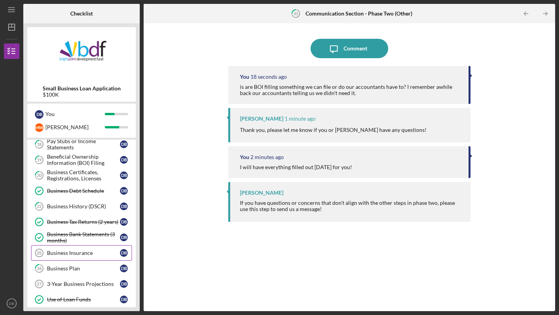
click at [81, 254] on div "Business Insurance" at bounding box center [83, 253] width 73 height 6
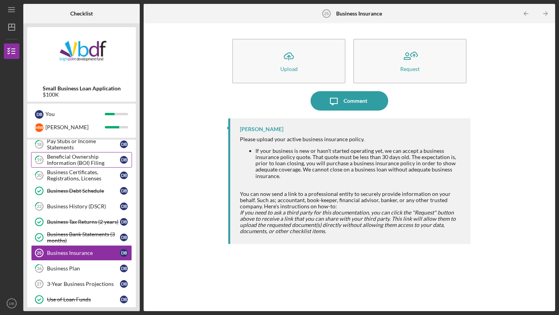
click at [93, 163] on div "Beneficial Ownership Information (BOI) Filing" at bounding box center [83, 160] width 73 height 12
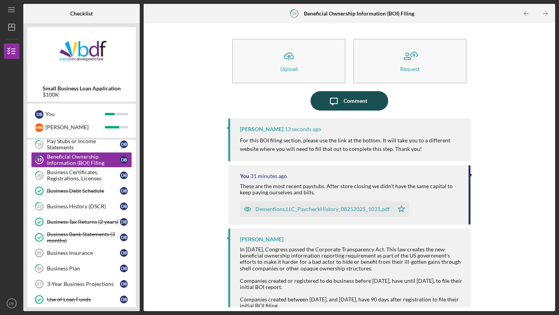
click at [348, 106] on div "Comment" at bounding box center [355, 100] width 24 height 19
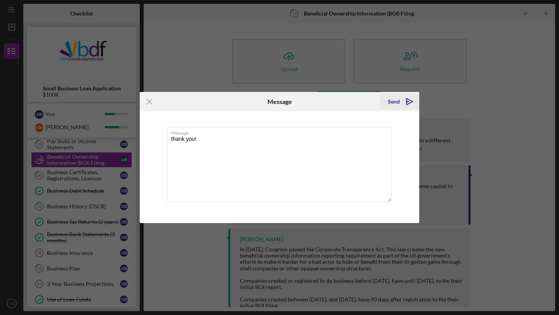
type textarea "thank you!"
click at [408, 104] on icon "Icon/icon-invite-send" at bounding box center [409, 101] width 19 height 19
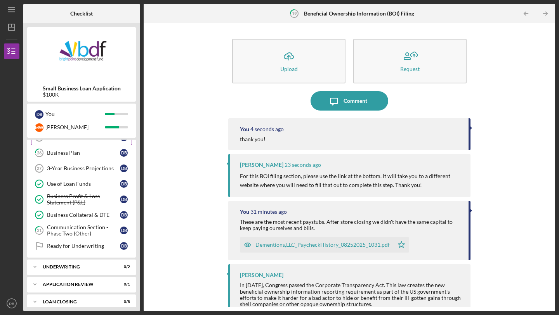
scroll to position [436, 0]
click at [87, 236] on link "31 Communication Section - Phase Two (Other) D B" at bounding box center [81, 230] width 101 height 16
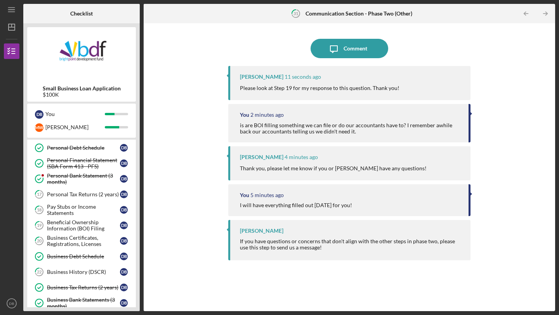
scroll to position [252, 0]
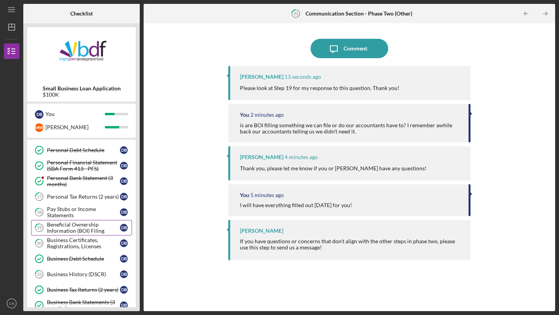
click at [81, 225] on div "Beneficial Ownership Information (BOI) Filing" at bounding box center [83, 228] width 73 height 12
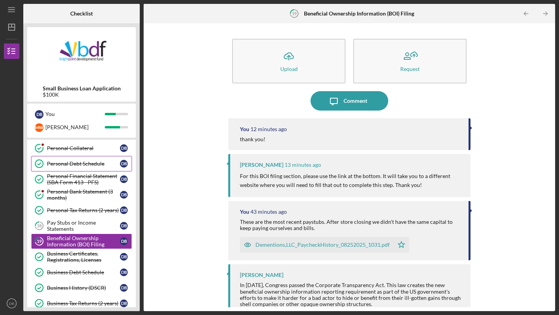
scroll to position [243, 0]
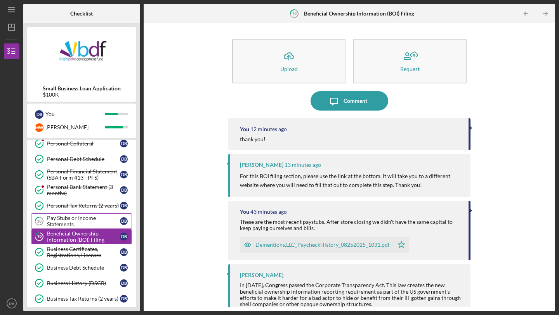
click at [89, 222] on div "Pay Stubs or Income Statements" at bounding box center [83, 221] width 73 height 12
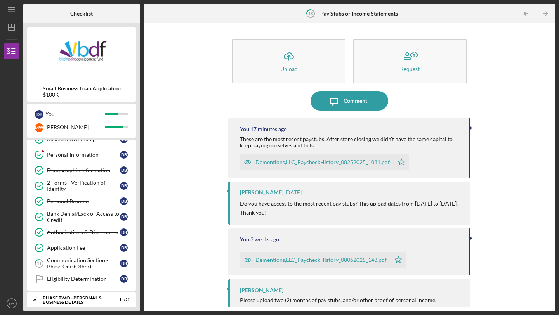
scroll to position [53, 0]
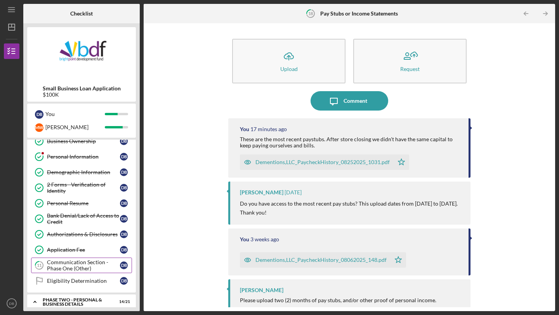
click at [91, 267] on div "Communication Section - Phase One (Other)" at bounding box center [83, 265] width 73 height 12
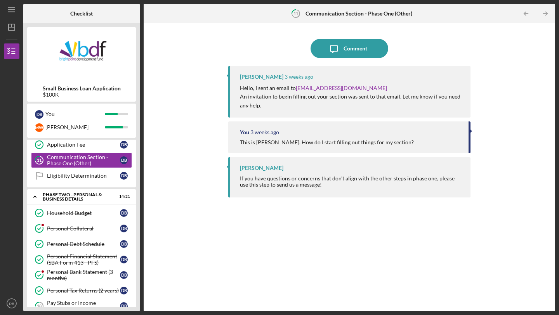
scroll to position [159, 0]
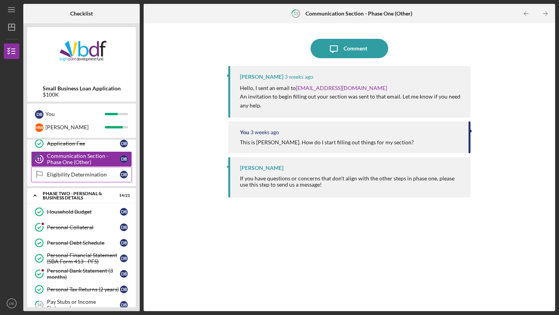
click at [95, 177] on div "Eligibility Determination" at bounding box center [83, 174] width 73 height 6
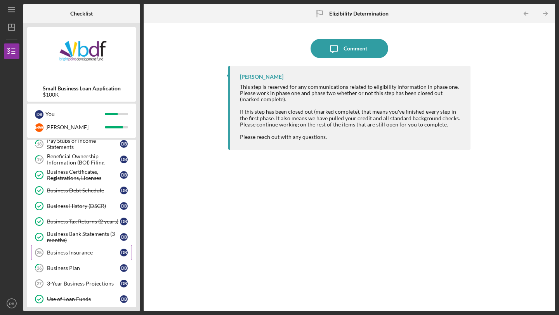
scroll to position [326, 0]
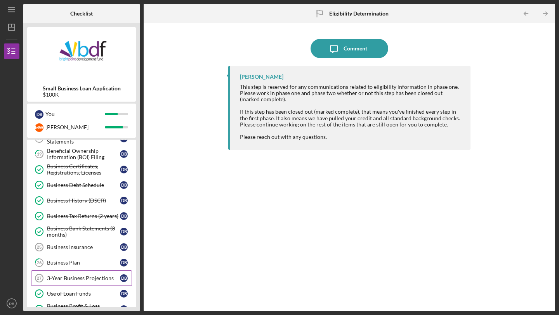
click at [85, 274] on link "3-Year Business Projections 27 3-Year Business Projections D B" at bounding box center [81, 278] width 101 height 16
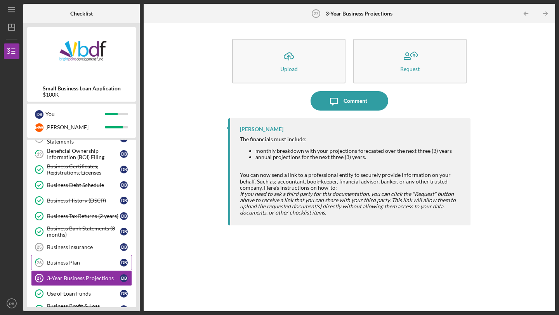
click at [82, 262] on div "Business Plan" at bounding box center [83, 263] width 73 height 6
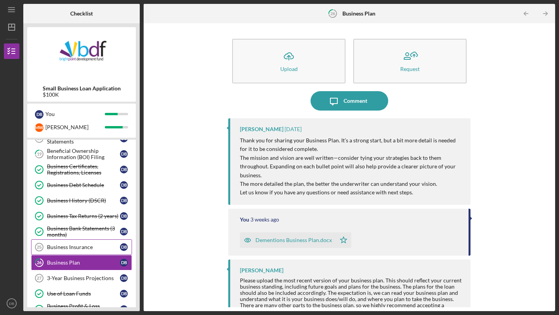
click at [84, 247] on div "Business Insurance" at bounding box center [83, 247] width 73 height 6
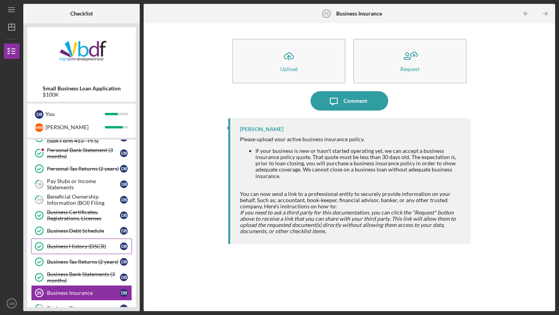
scroll to position [279, 0]
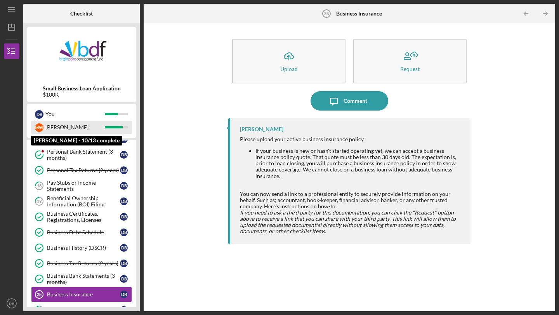
click at [79, 131] on div "[PERSON_NAME]" at bounding box center [74, 127] width 59 height 13
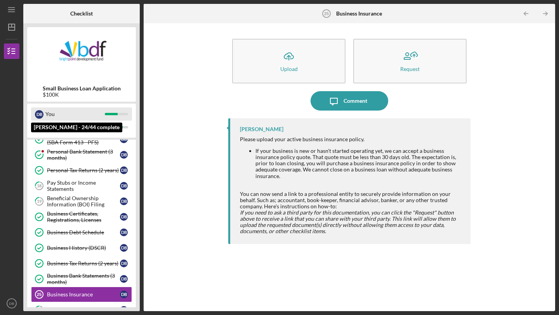
click at [78, 113] on div "You" at bounding box center [74, 113] width 59 height 13
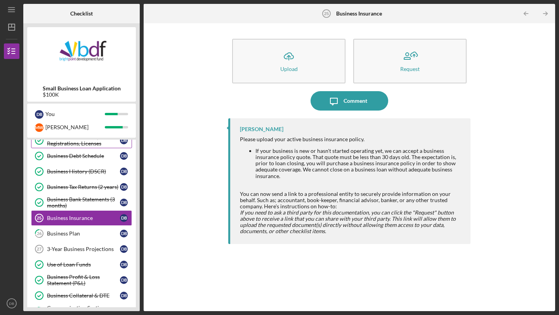
scroll to position [442, 0]
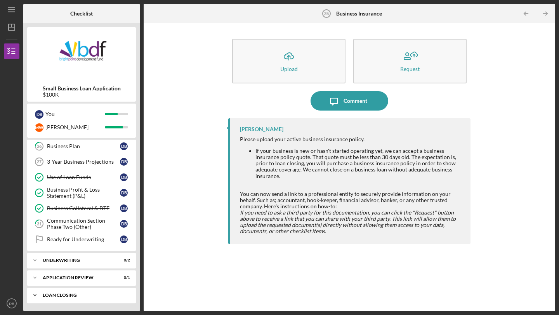
click at [79, 289] on div "Icon/Expander Loan Closing 0 / 8" at bounding box center [81, 295] width 109 height 16
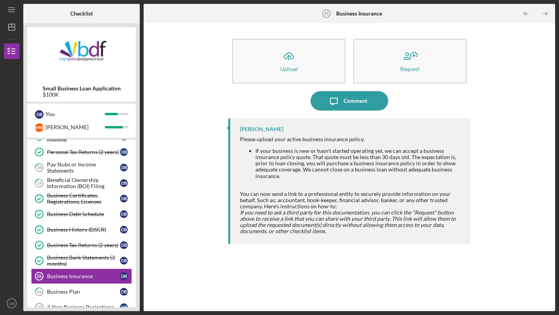
scroll to position [295, 0]
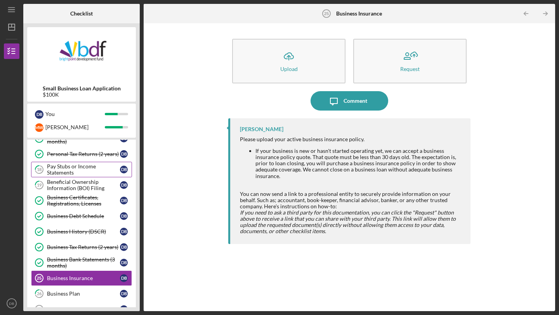
click at [85, 166] on div "Pay Stubs or Income Statements" at bounding box center [83, 169] width 73 height 12
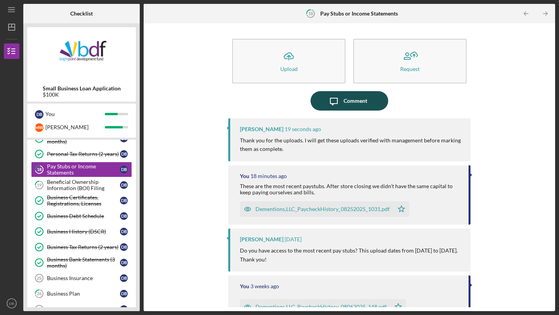
click at [345, 101] on div "Comment" at bounding box center [355, 100] width 24 height 19
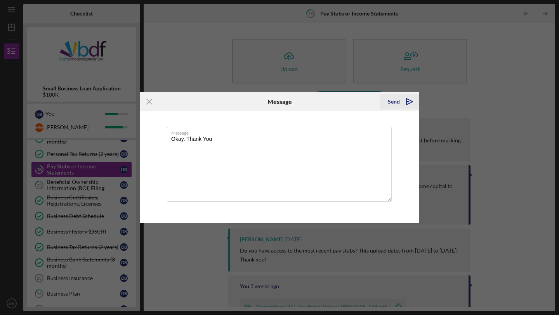
type textarea "Okay. Thank You"
click at [405, 104] on icon "Icon/icon-invite-send" at bounding box center [409, 101] width 19 height 19
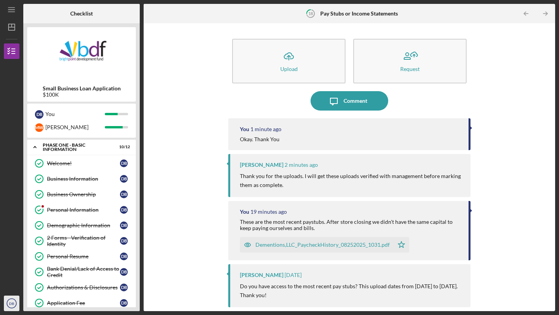
click at [12, 303] on text "DB" at bounding box center [11, 303] width 5 height 4
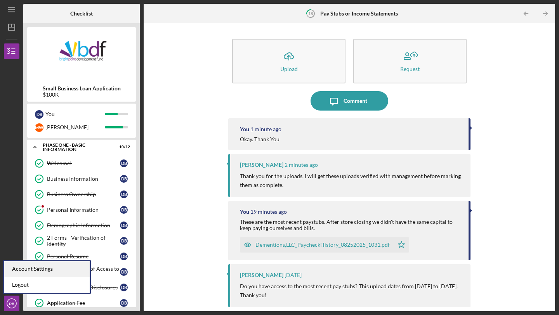
click at [43, 268] on div "Account Settings" at bounding box center [46, 269] width 85 height 16
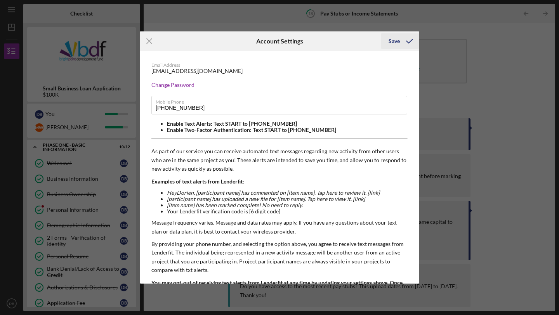
click at [396, 40] on div "Save" at bounding box center [393, 41] width 11 height 16
click at [403, 40] on icon "submit" at bounding box center [409, 40] width 19 height 19
click at [145, 44] on icon "Icon/Menu Close" at bounding box center [149, 40] width 19 height 19
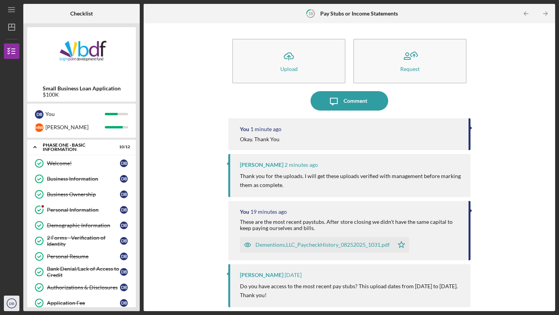
click at [14, 298] on icon "DB" at bounding box center [12, 303] width 16 height 19
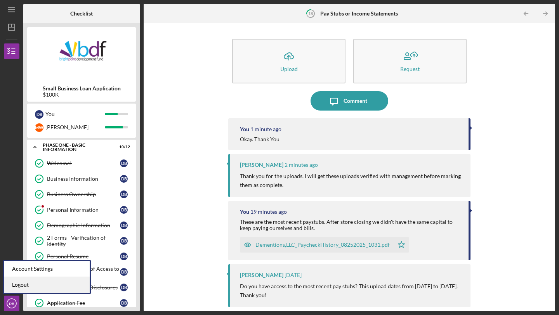
click at [31, 282] on link "Logout" at bounding box center [46, 285] width 85 height 16
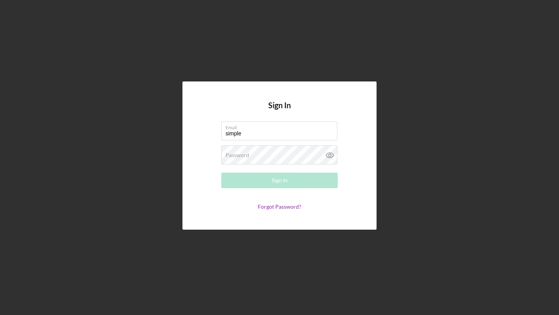
type input "simplekixks@gmail.com"
click at [271, 207] on link "Forgot Password?" at bounding box center [279, 206] width 43 height 7
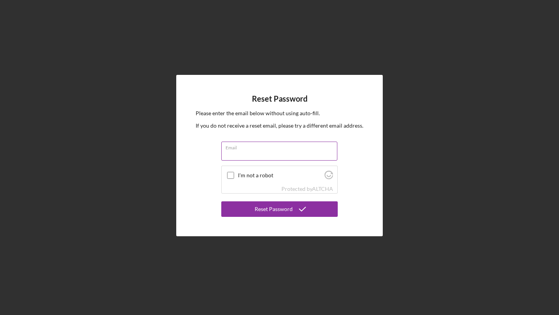
click at [261, 153] on input "Email" at bounding box center [279, 151] width 116 height 19
type input "simplekixks@gmail.com"
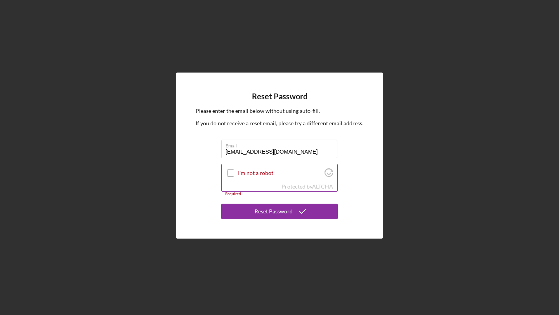
click at [229, 171] on input "I'm not a robot" at bounding box center [230, 173] width 7 height 7
checkbox input "true"
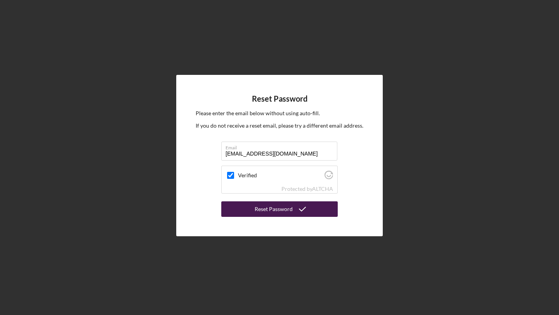
click at [254, 208] on button "Reset Password" at bounding box center [279, 209] width 116 height 16
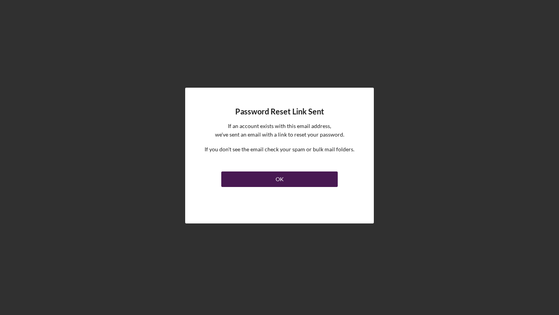
click at [297, 176] on button "OK" at bounding box center [279, 179] width 116 height 16
